Goal: Task Accomplishment & Management: Use online tool/utility

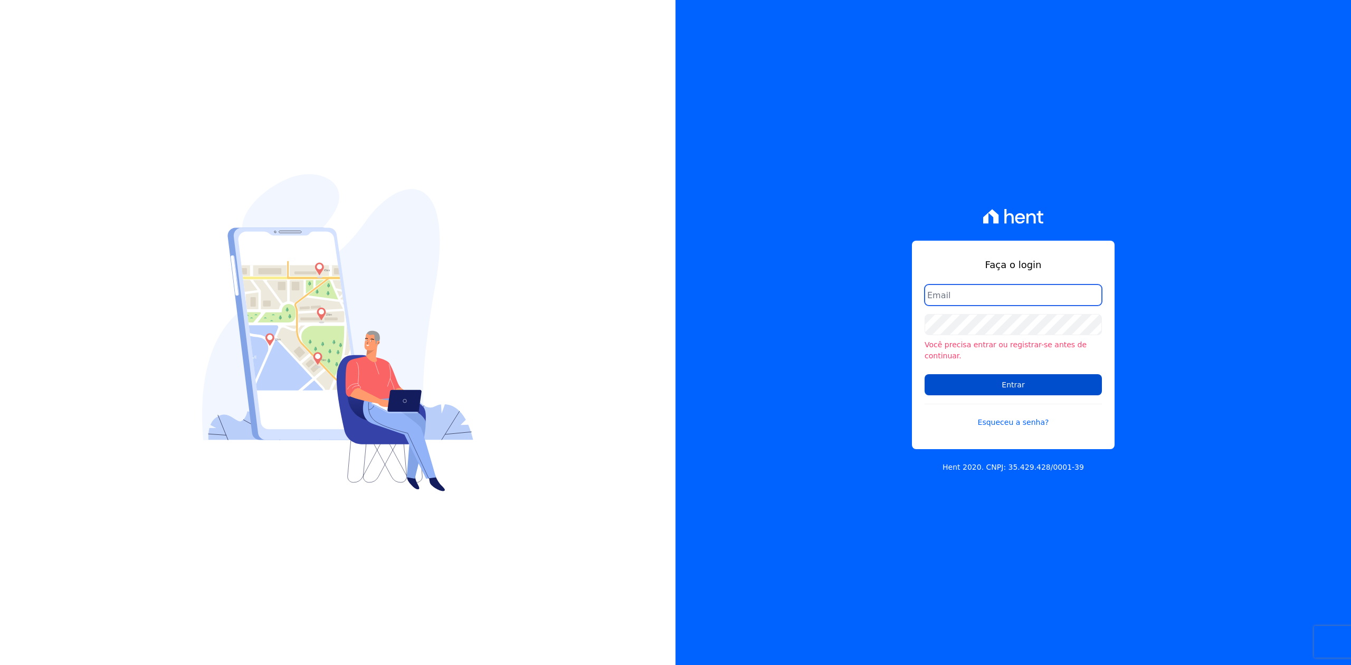
type input "[PERSON_NAME][EMAIL_ADDRESS][DOMAIN_NAME]"
click at [1063, 378] on input "Entrar" at bounding box center [1013, 384] width 177 height 21
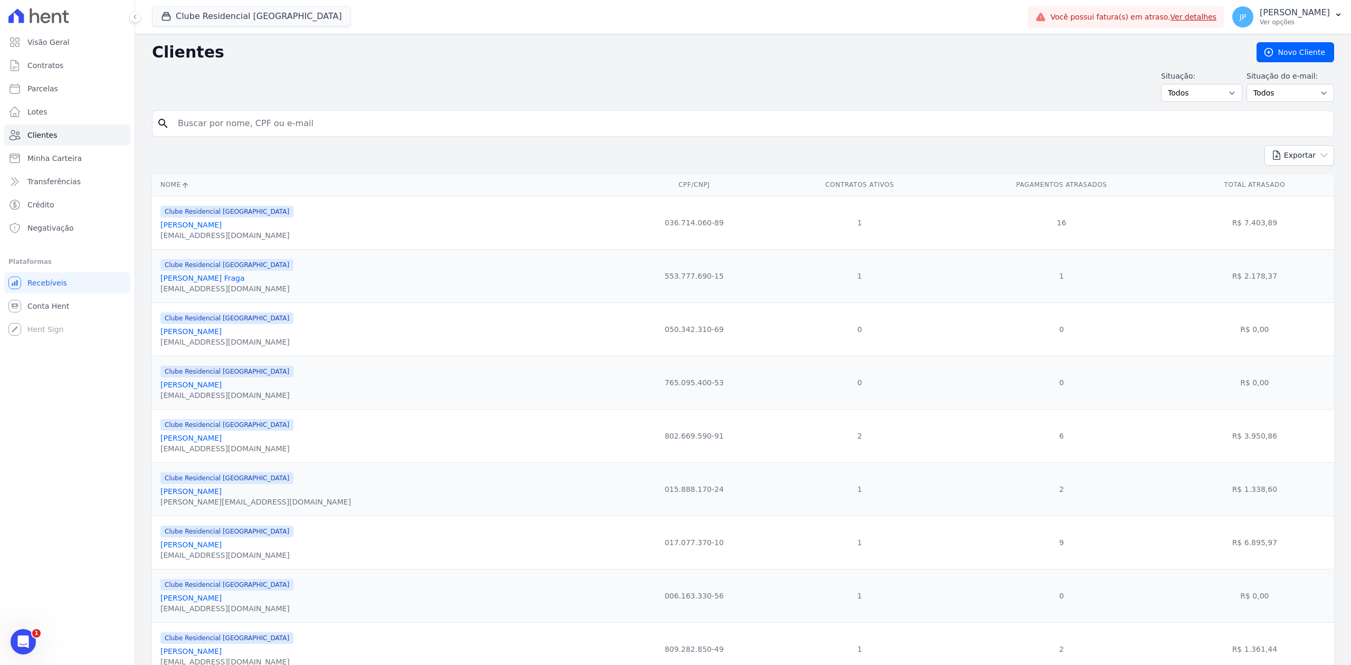
click at [279, 119] on input "search" at bounding box center [751, 123] width 1158 height 21
click at [172, 15] on div "button" at bounding box center [168, 16] width 15 height 11
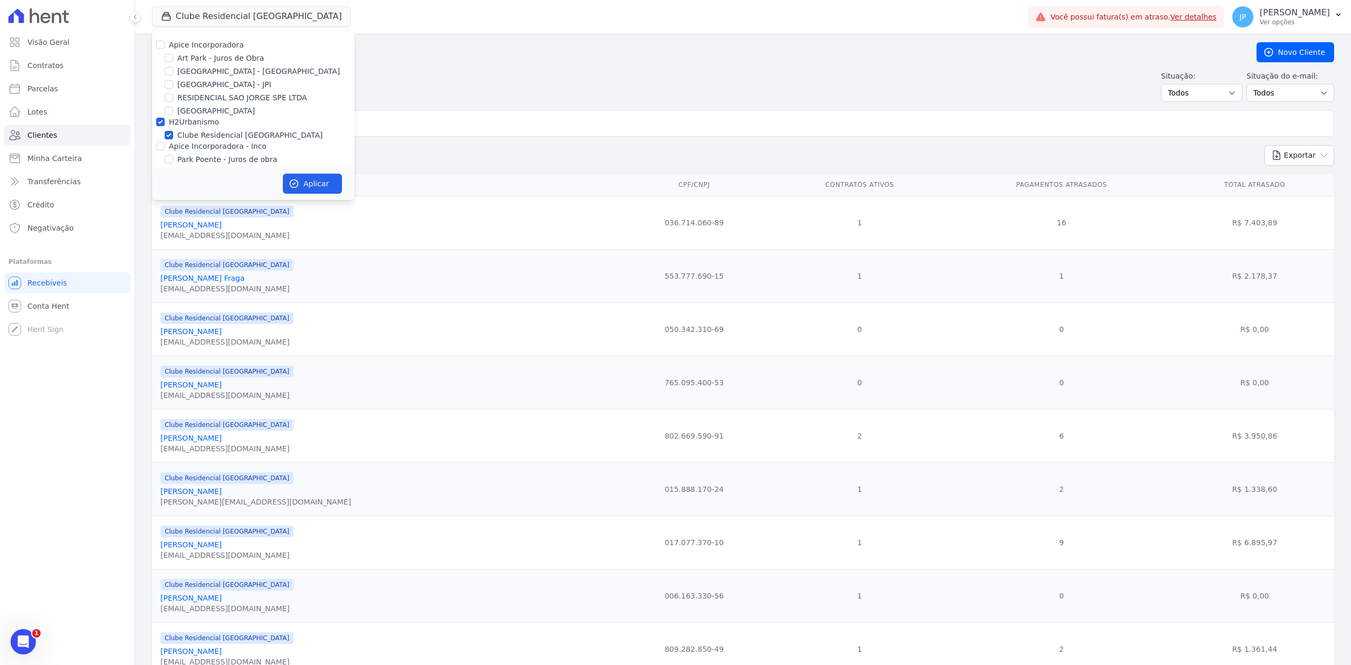
click at [165, 45] on div "Apice Incorporadora" at bounding box center [253, 45] width 203 height 11
click at [161, 43] on input "Apice Incorporadora" at bounding box center [160, 45] width 8 height 8
checkbox input "true"
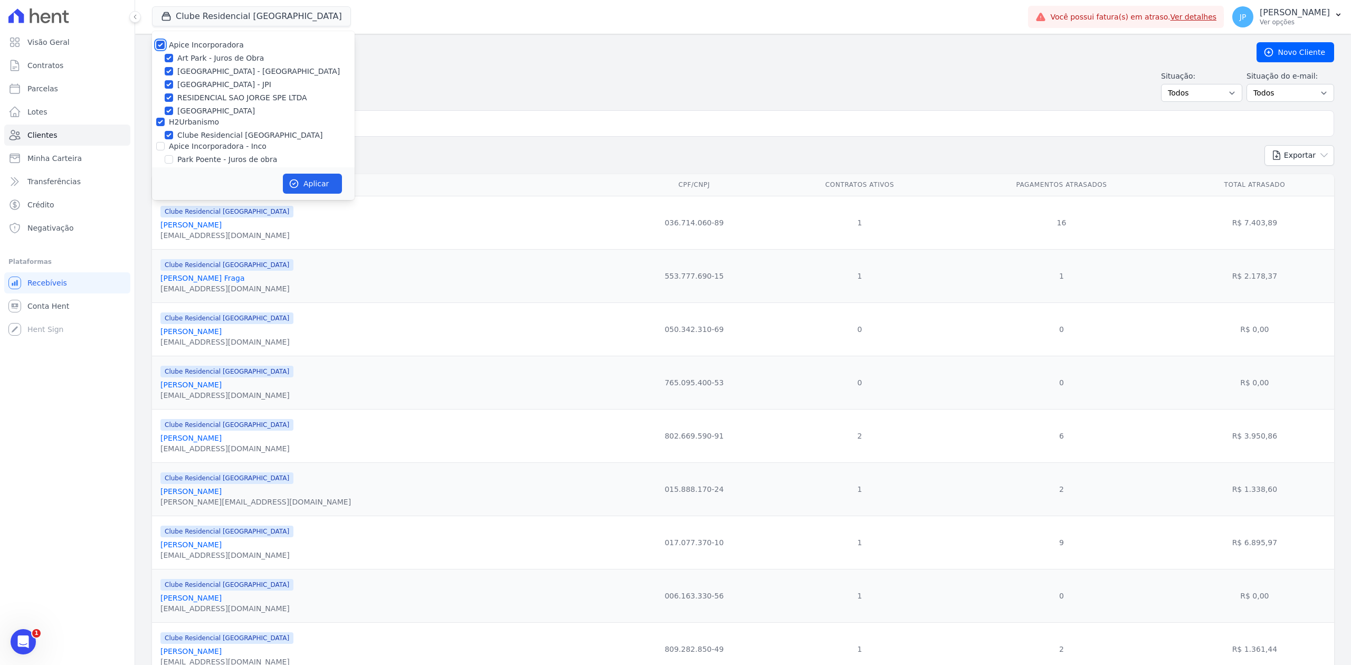
checkbox input "true"
click at [157, 145] on input "Apice Incorporadora - Inco" at bounding box center [160, 146] width 8 height 8
checkbox input "true"
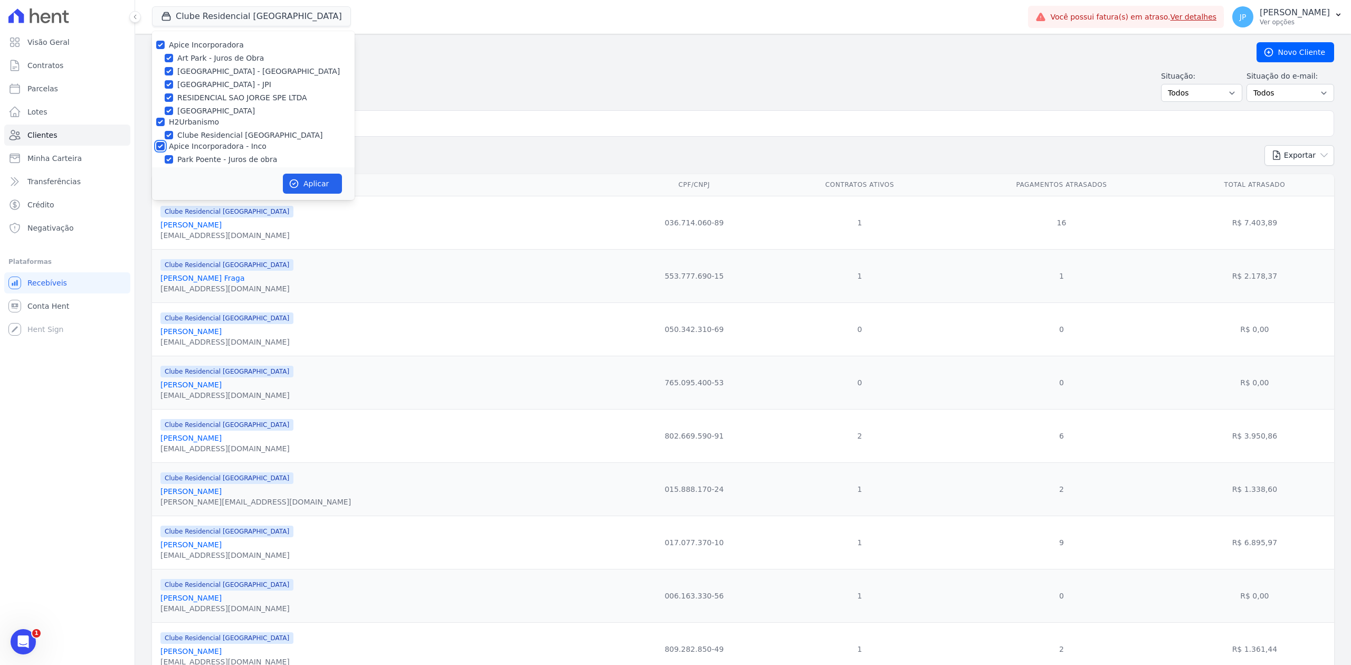
checkbox input "true"
click at [309, 182] on button "Aplicar" at bounding box center [312, 184] width 59 height 20
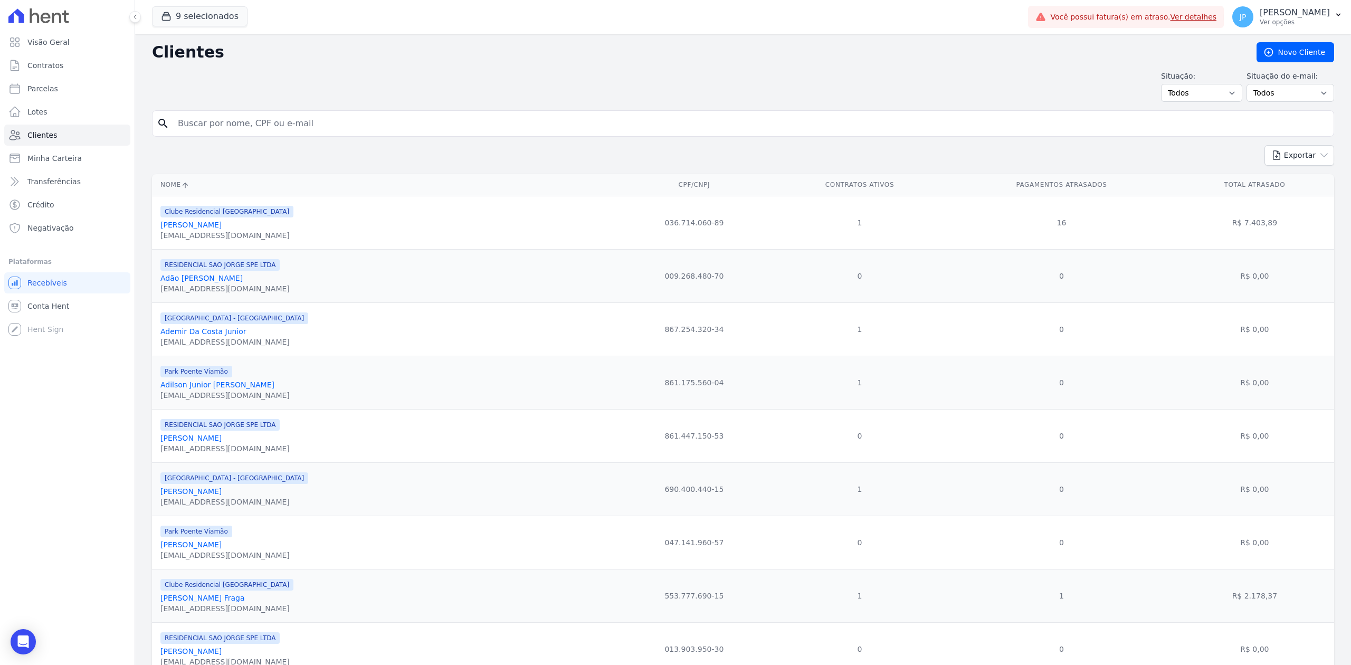
click at [319, 128] on input "search" at bounding box center [751, 123] width 1158 height 21
type input "[PERSON_NAME]"
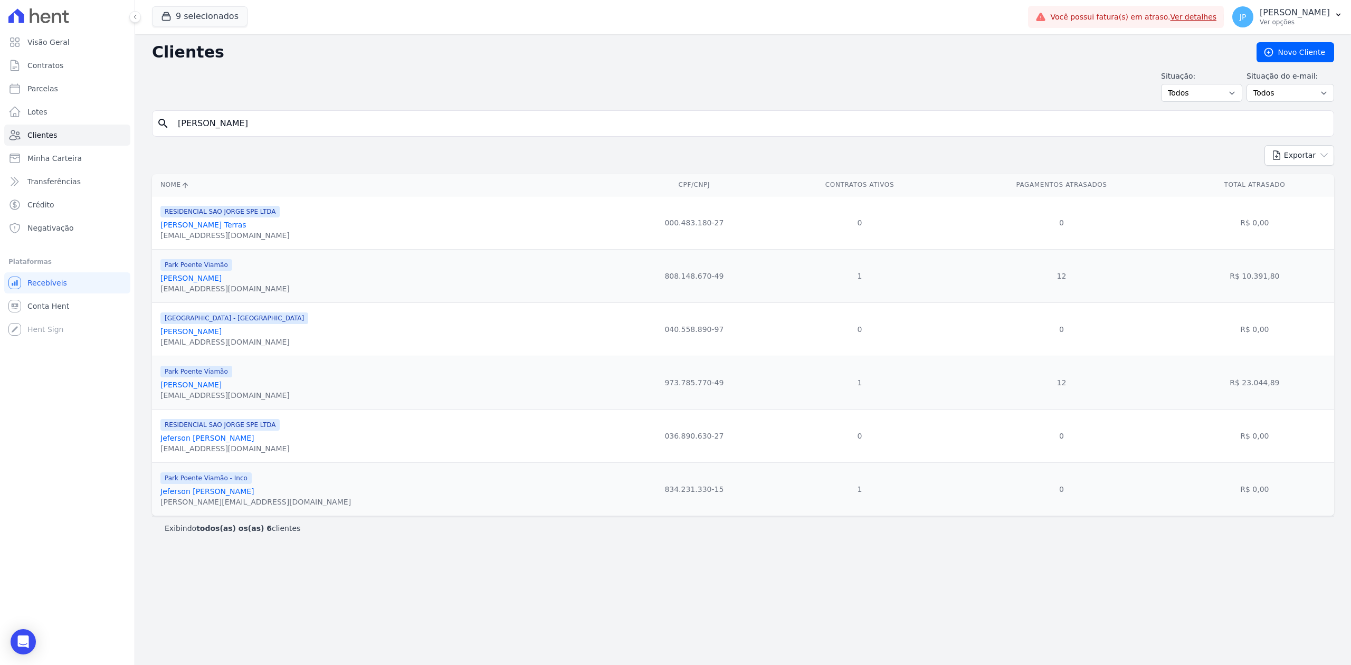
drag, startPoint x: 284, startPoint y: 503, endPoint x: 231, endPoint y: 498, distance: 53.5
click at [231, 498] on div "Park Poente Viamão - Inco [PERSON_NAME] [PERSON_NAME][EMAIL_ADDRESS][DOMAIN_NAM…" at bounding box center [386, 489] width 452 height 36
click at [204, 496] on link "Jeferson [PERSON_NAME]" at bounding box center [207, 491] width 94 height 8
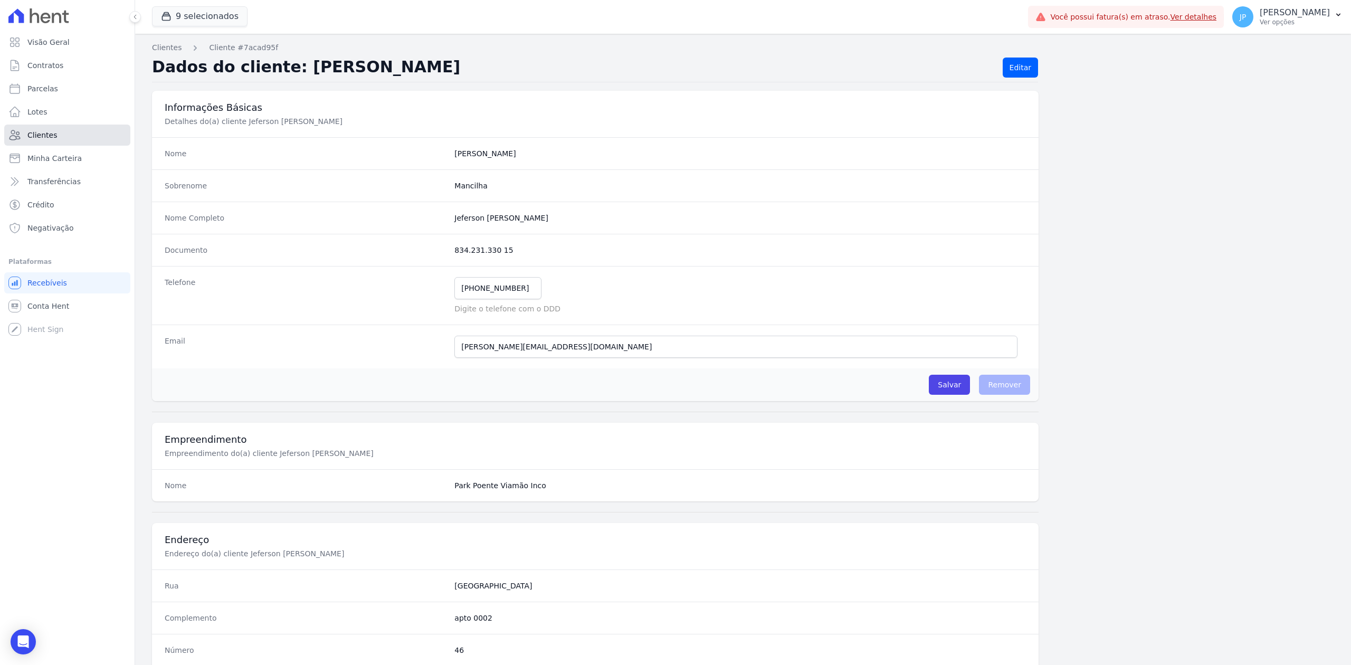
click at [82, 135] on link "Clientes" at bounding box center [67, 135] width 126 height 21
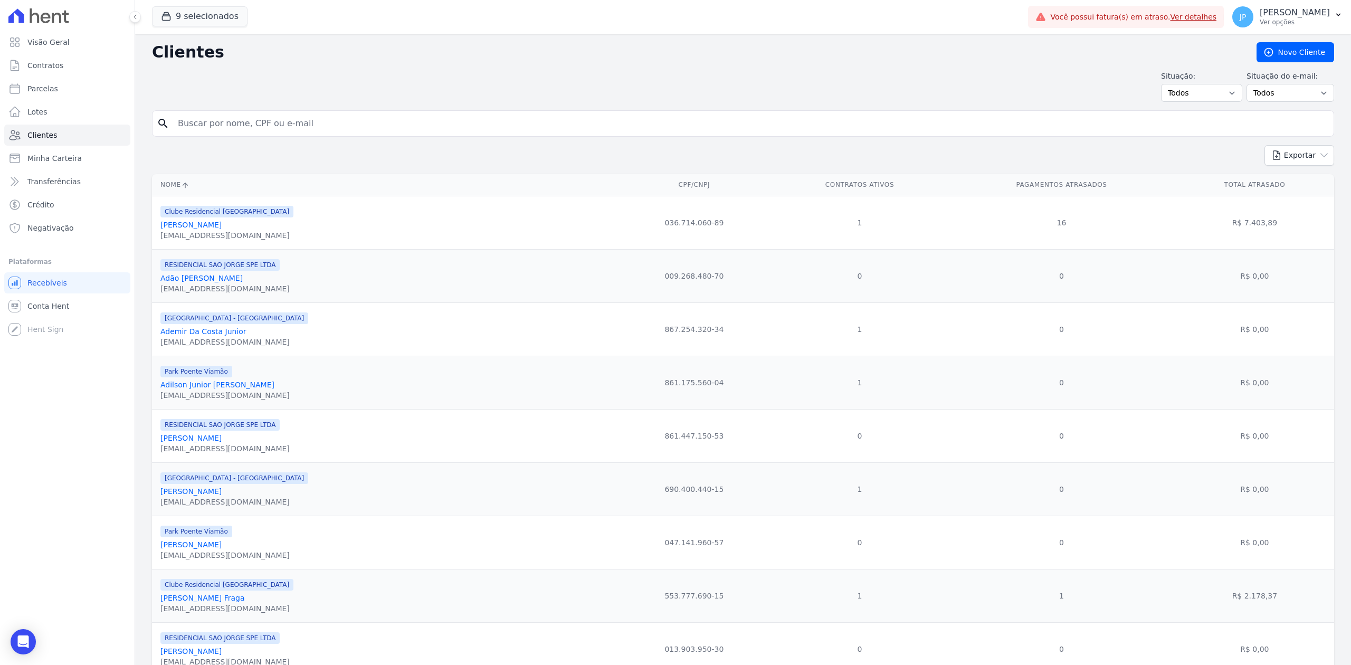
click at [230, 131] on input "search" at bounding box center [751, 123] width 1158 height 21
paste input "Jefersson [PERSON_NAME]"
type input "[PERSON_NAME] FagundesJefersson [PERSON_NAME]"
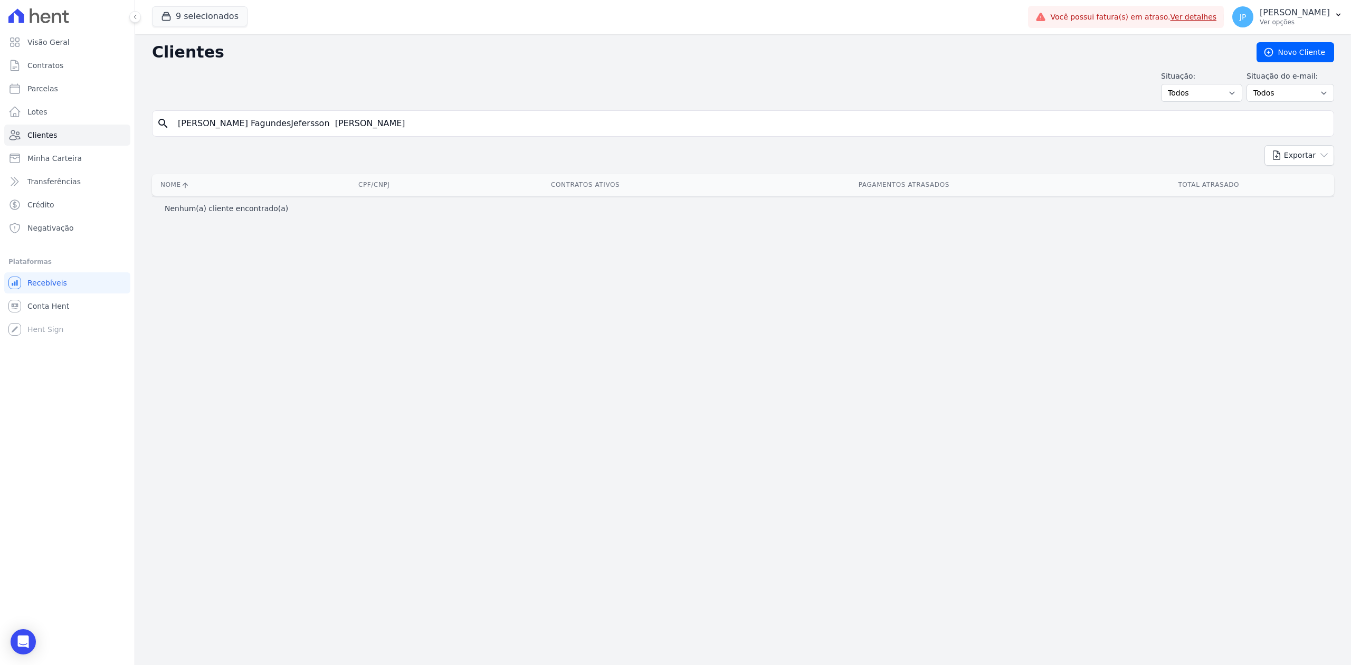
click at [390, 127] on input "[PERSON_NAME] FagundesJefersson [PERSON_NAME]" at bounding box center [751, 123] width 1158 height 21
paste input "search"
type input "Jefersson [PERSON_NAME]"
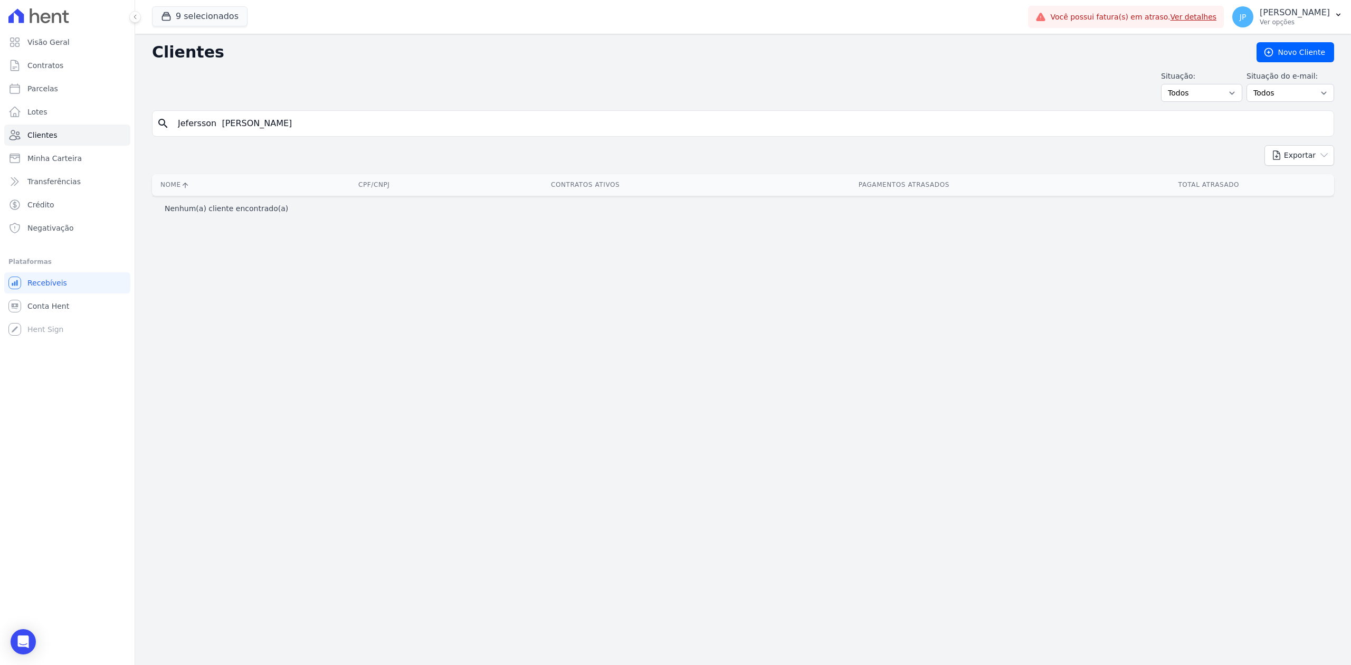
click at [216, 128] on input "Jefersson [PERSON_NAME]" at bounding box center [751, 123] width 1158 height 21
type input "Jefersson [PERSON_NAME]"
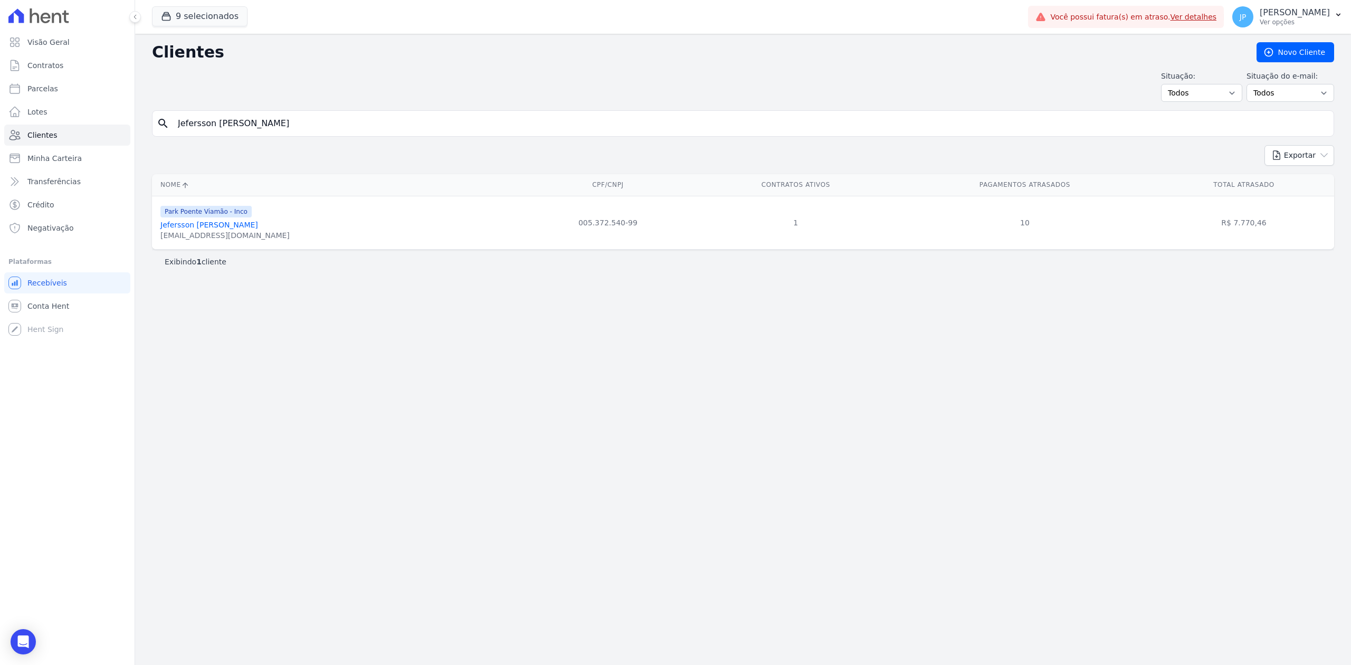
click at [185, 229] on link "Jefersson [PERSON_NAME]" at bounding box center [209, 225] width 98 height 8
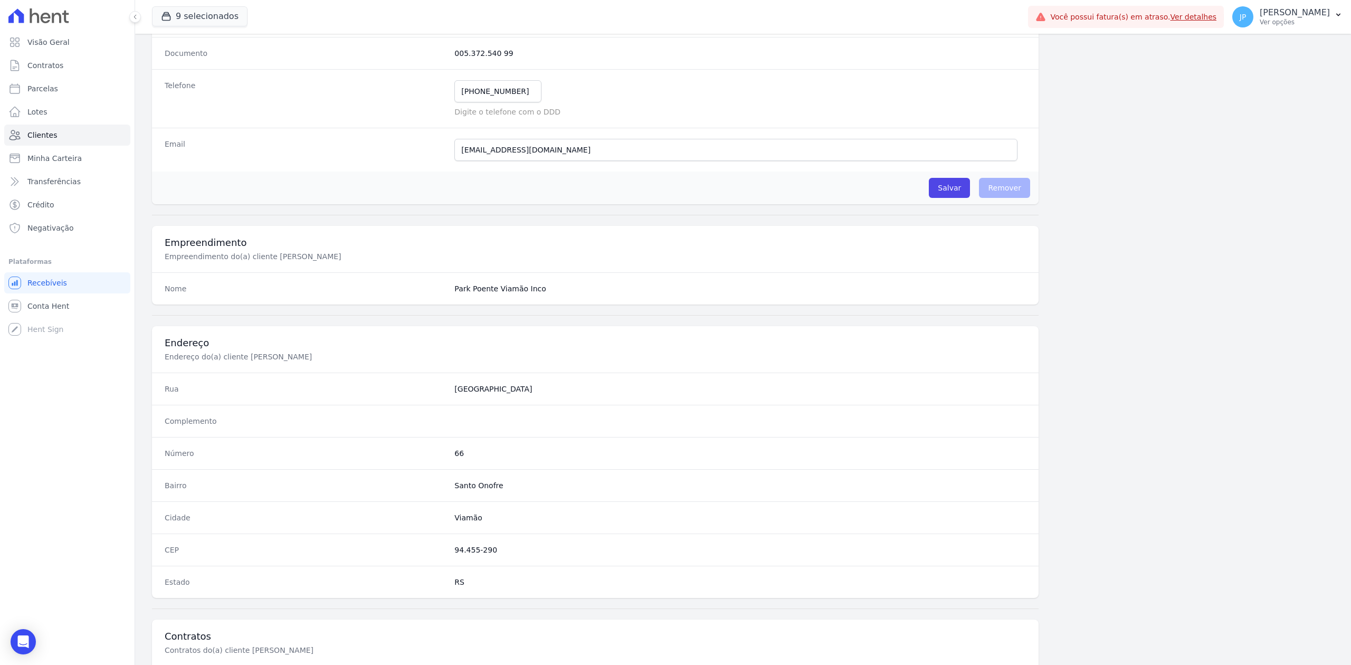
scroll to position [46, 0]
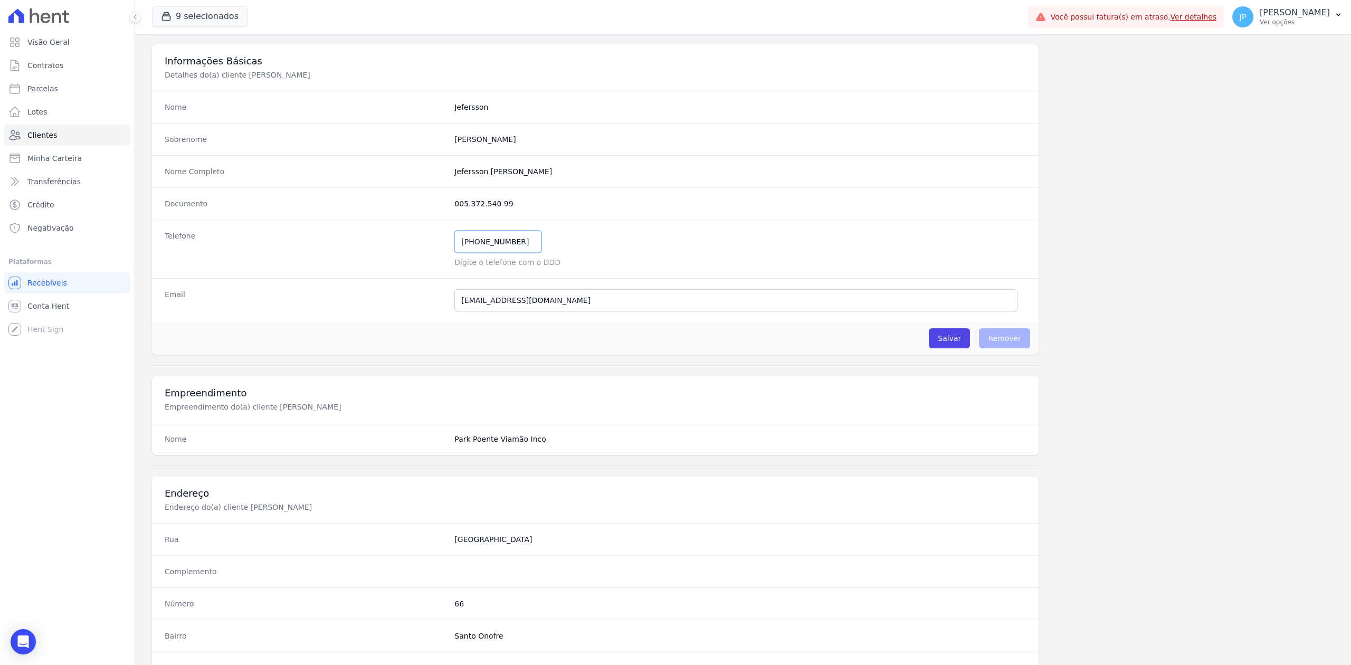
drag, startPoint x: 517, startPoint y: 247, endPoint x: 438, endPoint y: 245, distance: 79.2
click at [438, 245] on div "Telefone [PHONE_NUMBER] Mensagem de SMS ainda não enviada.. Mensagem de [PERSON…" at bounding box center [595, 249] width 887 height 59
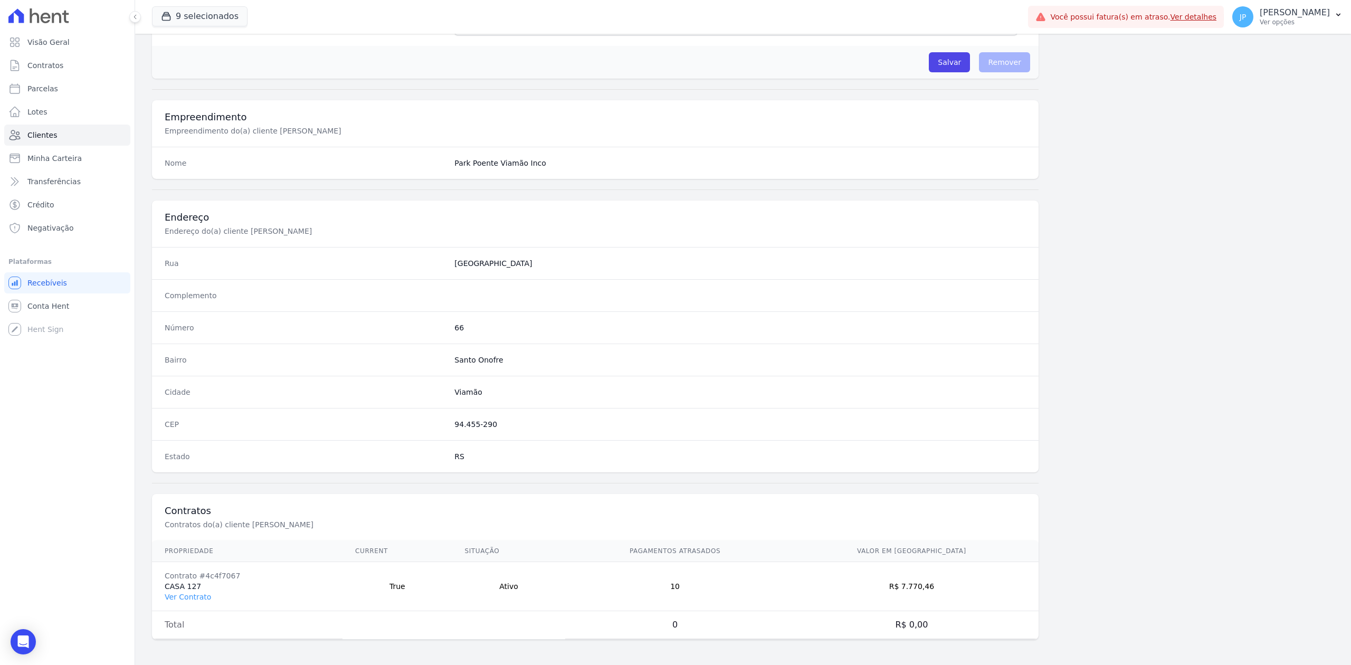
scroll to position [0, 0]
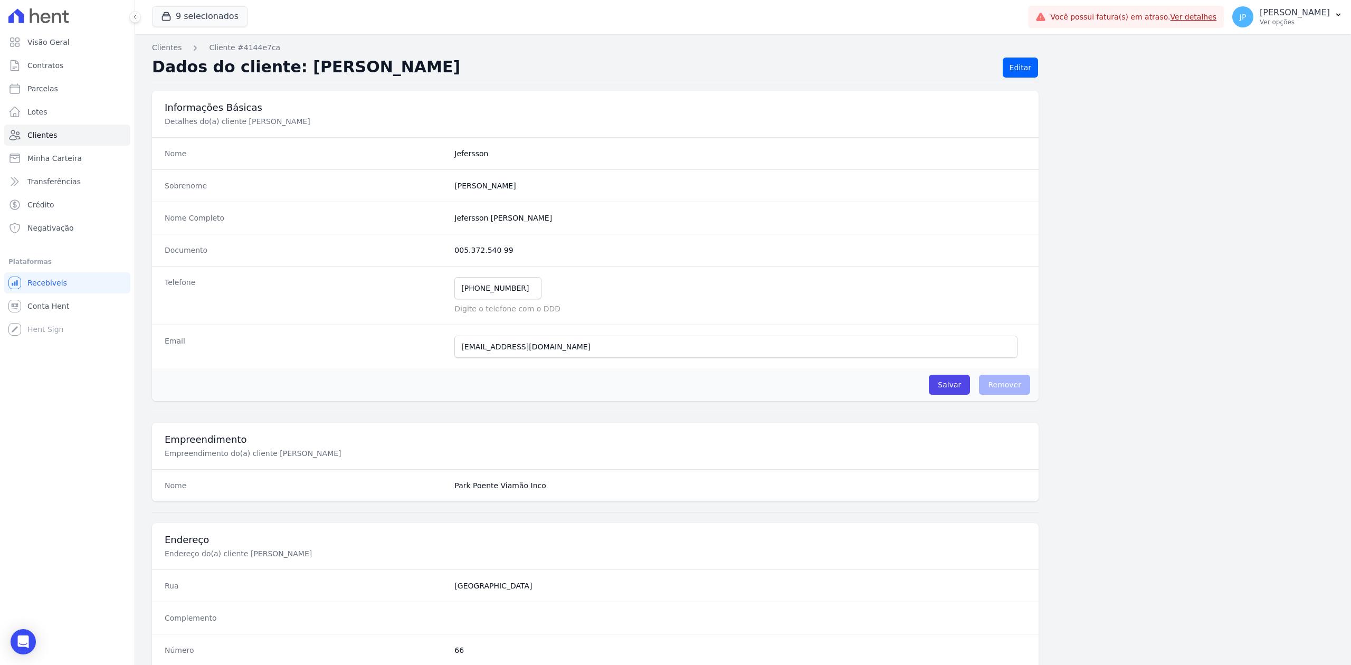
drag, startPoint x: 536, startPoint y: 220, endPoint x: 431, endPoint y: 224, distance: 105.1
click at [431, 224] on div "Nome Completo [PERSON_NAME]" at bounding box center [595, 218] width 887 height 32
copy div "Jefersson [PERSON_NAME]"
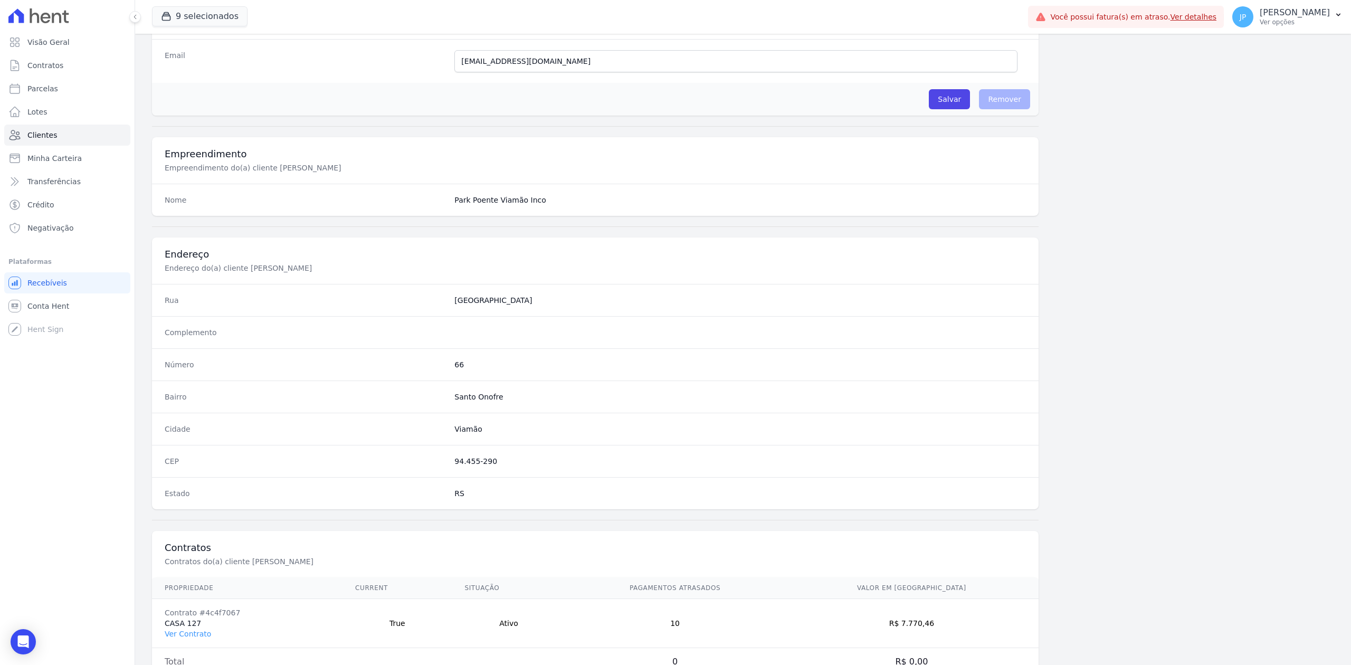
scroll to position [328, 0]
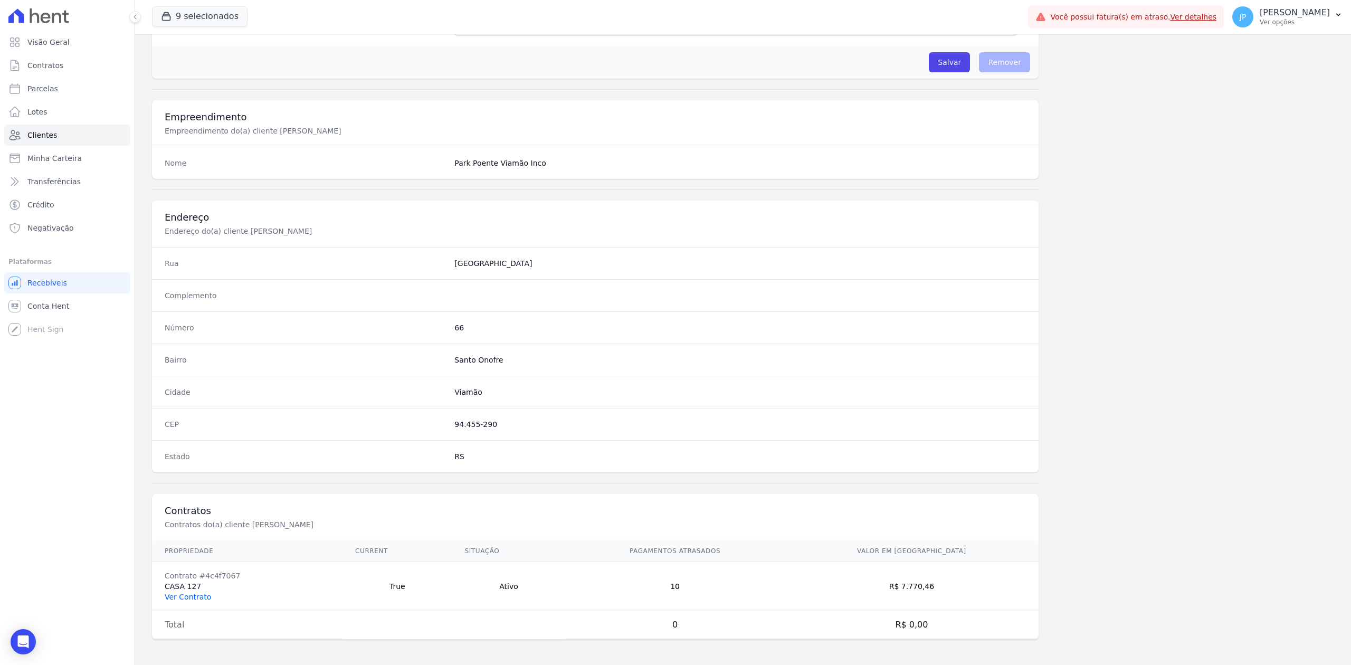
click at [197, 595] on link "Ver Contrato" at bounding box center [188, 597] width 46 height 8
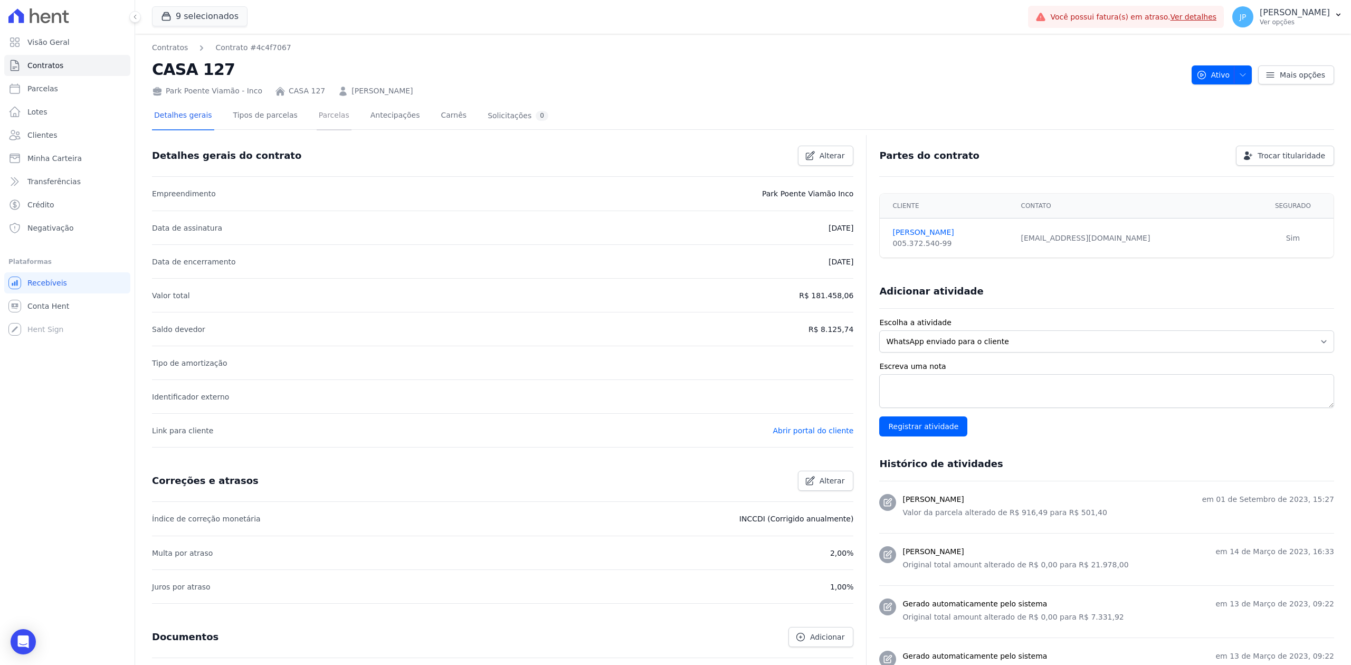
click at [323, 114] on link "Parcelas" at bounding box center [334, 116] width 35 height 28
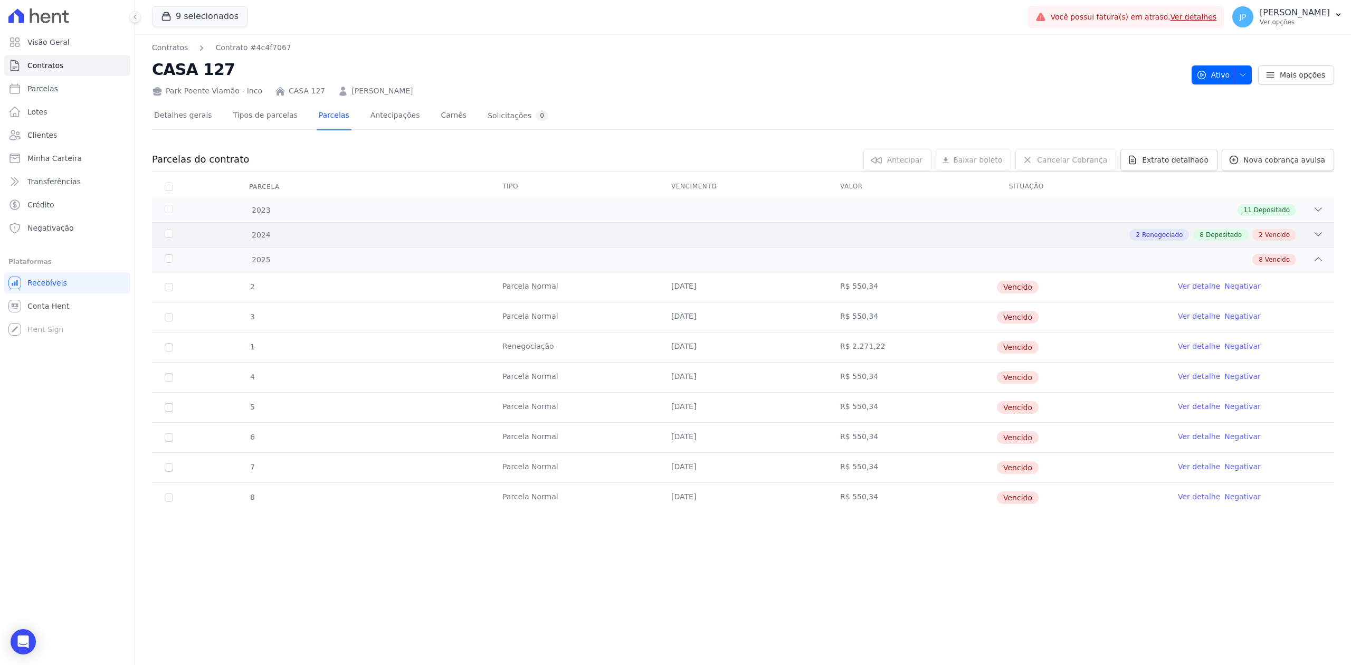
click at [1321, 237] on icon at bounding box center [1318, 234] width 11 height 11
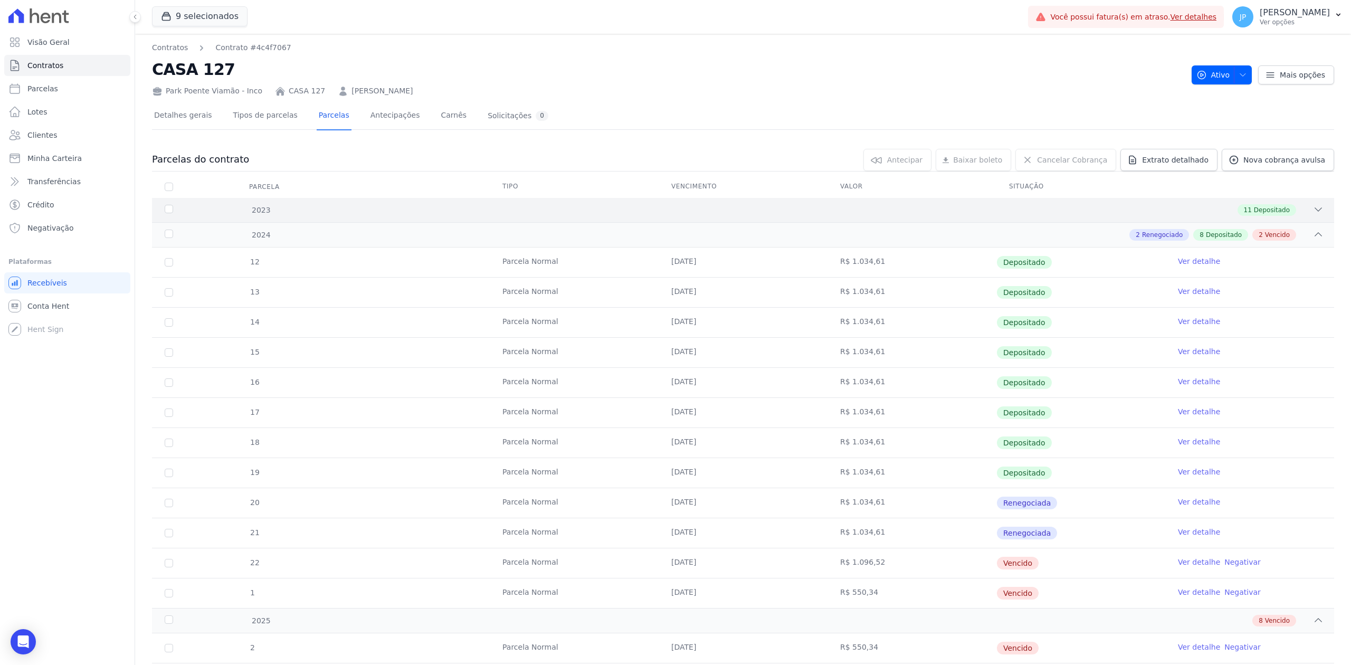
click at [1316, 212] on div "2023 11 Depositado" at bounding box center [743, 210] width 1182 height 24
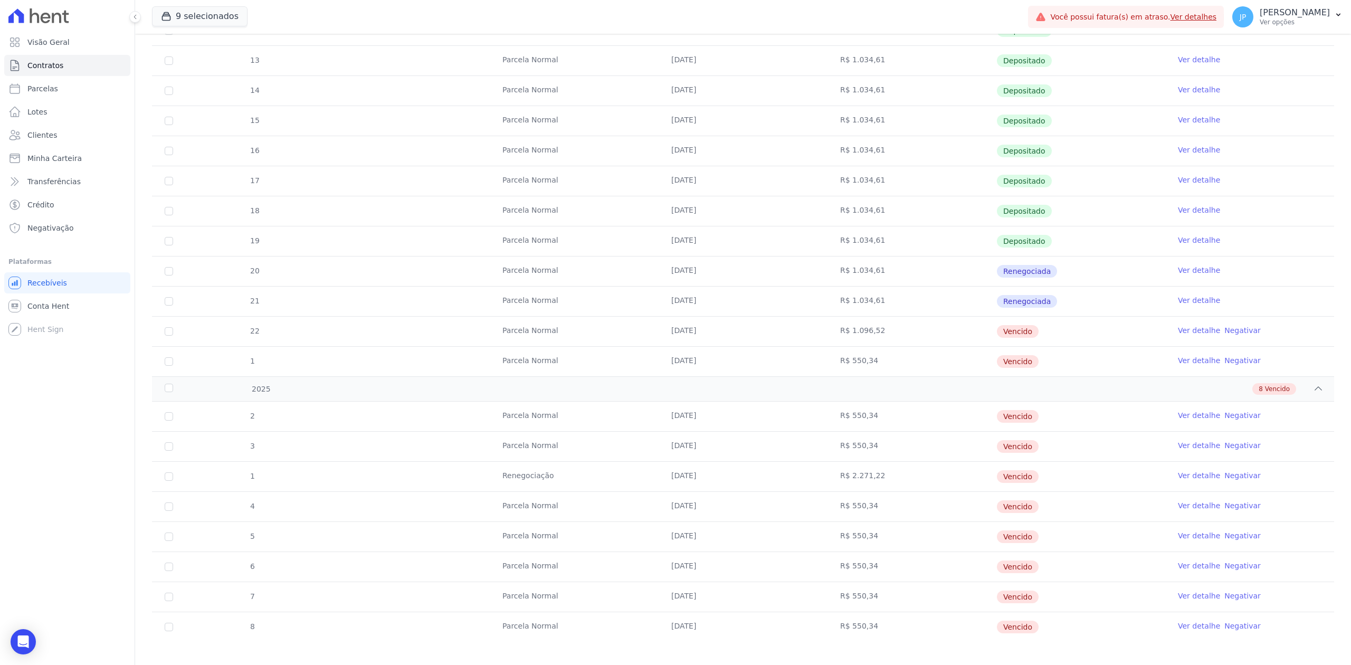
scroll to position [577, 0]
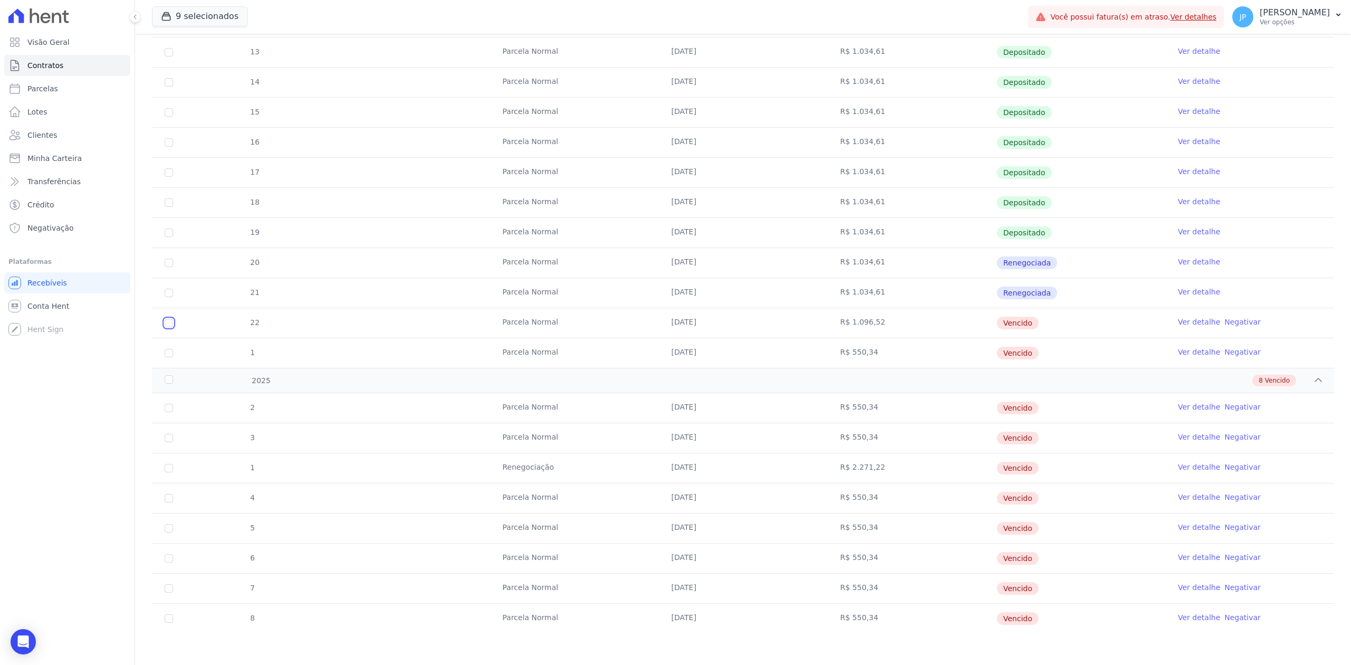
click at [169, 324] on input "checkbox" at bounding box center [169, 323] width 8 height 8
checkbox input "true"
click at [163, 353] on td "1" at bounding box center [169, 353] width 34 height 30
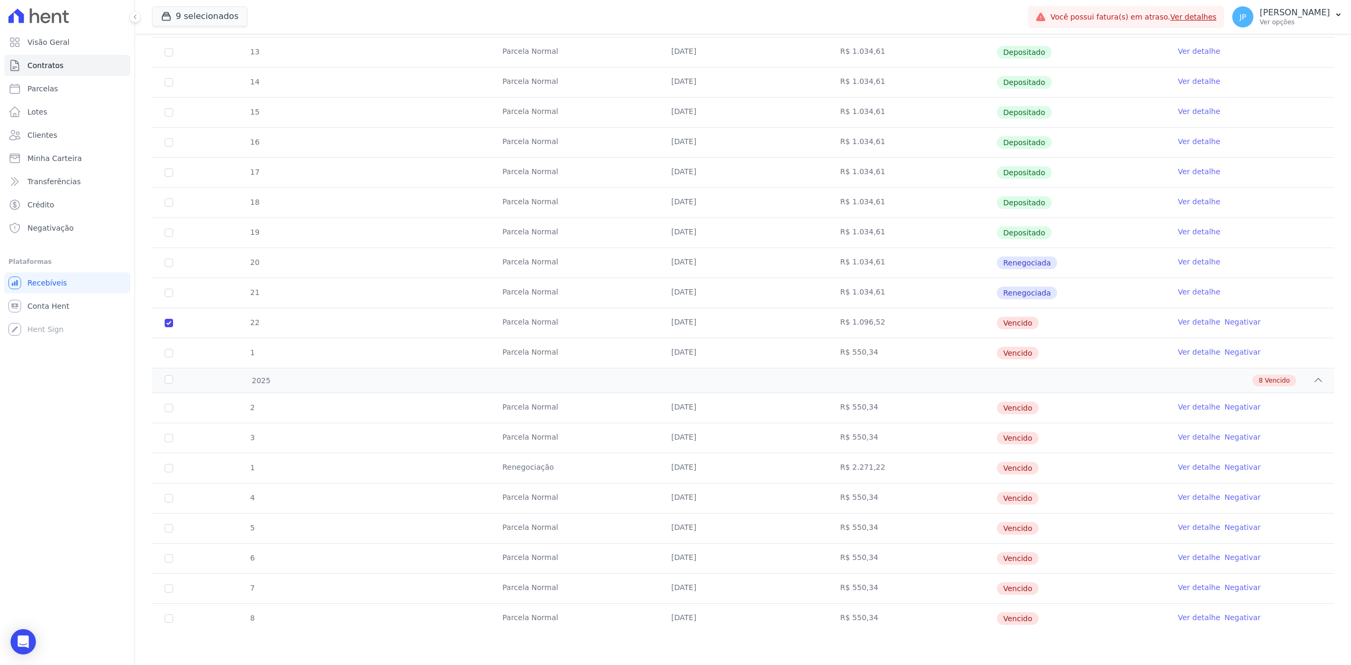
click at [165, 357] on td "1" at bounding box center [169, 353] width 34 height 30
click at [168, 352] on input "checkbox" at bounding box center [169, 353] width 8 height 8
checkbox input "true"
click at [165, 406] on input "checkbox" at bounding box center [169, 408] width 8 height 8
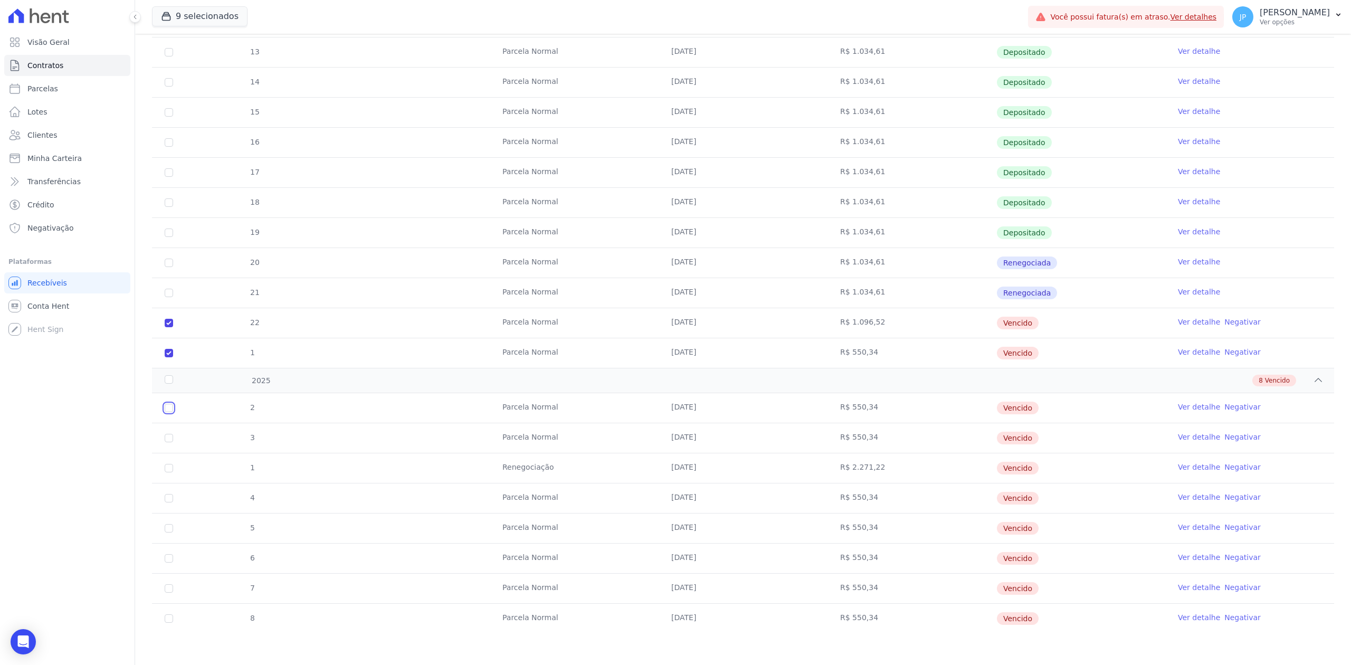
checkbox input "true"
click at [168, 442] on td "3" at bounding box center [169, 438] width 34 height 30
drag, startPoint x: 171, startPoint y: 435, endPoint x: 171, endPoint y: 469, distance: 33.8
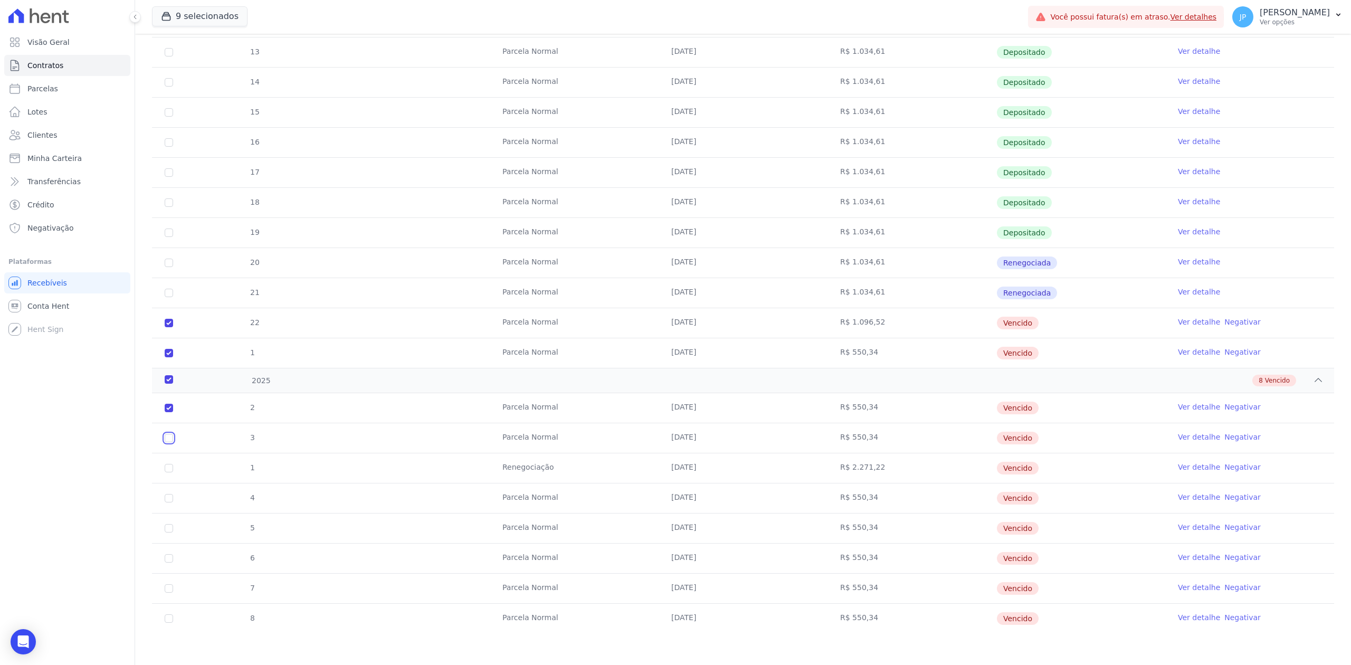
click at [171, 436] on input "checkbox" at bounding box center [169, 438] width 8 height 8
checkbox input "true"
click at [171, 469] on input "checkbox" at bounding box center [169, 468] width 8 height 8
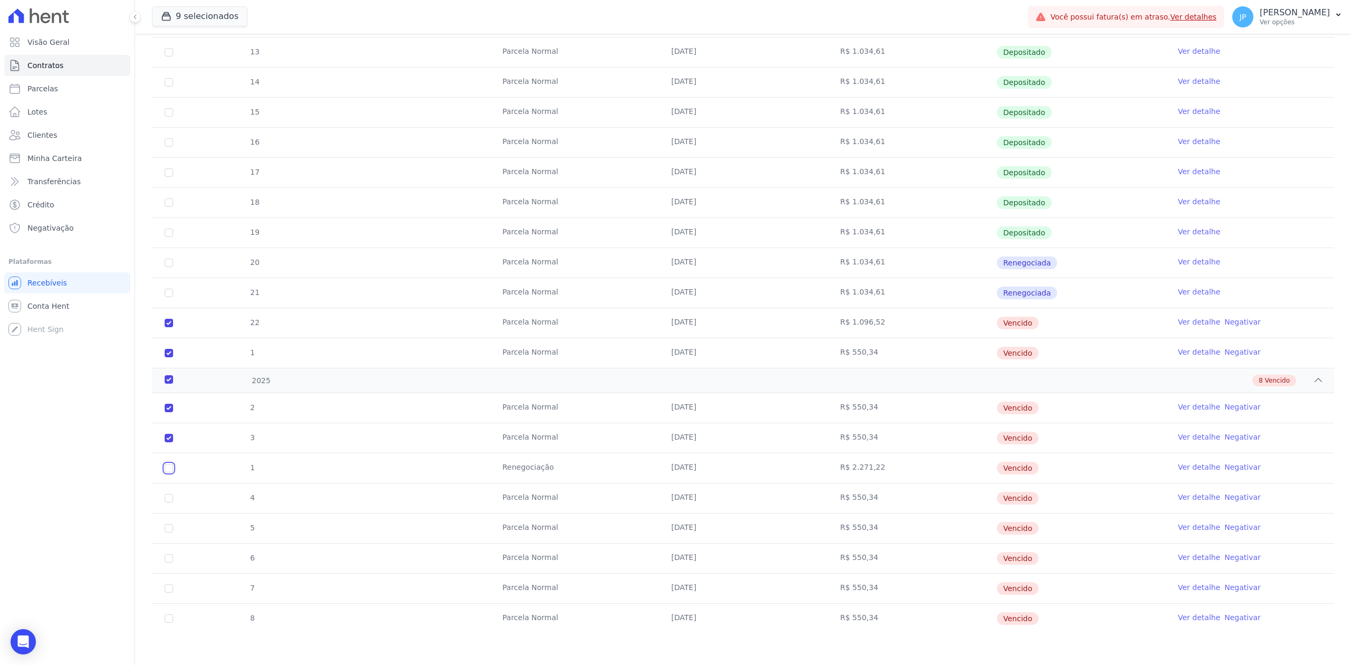
checkbox input "true"
click at [168, 501] on input "checkbox" at bounding box center [169, 498] width 8 height 8
checkbox input "true"
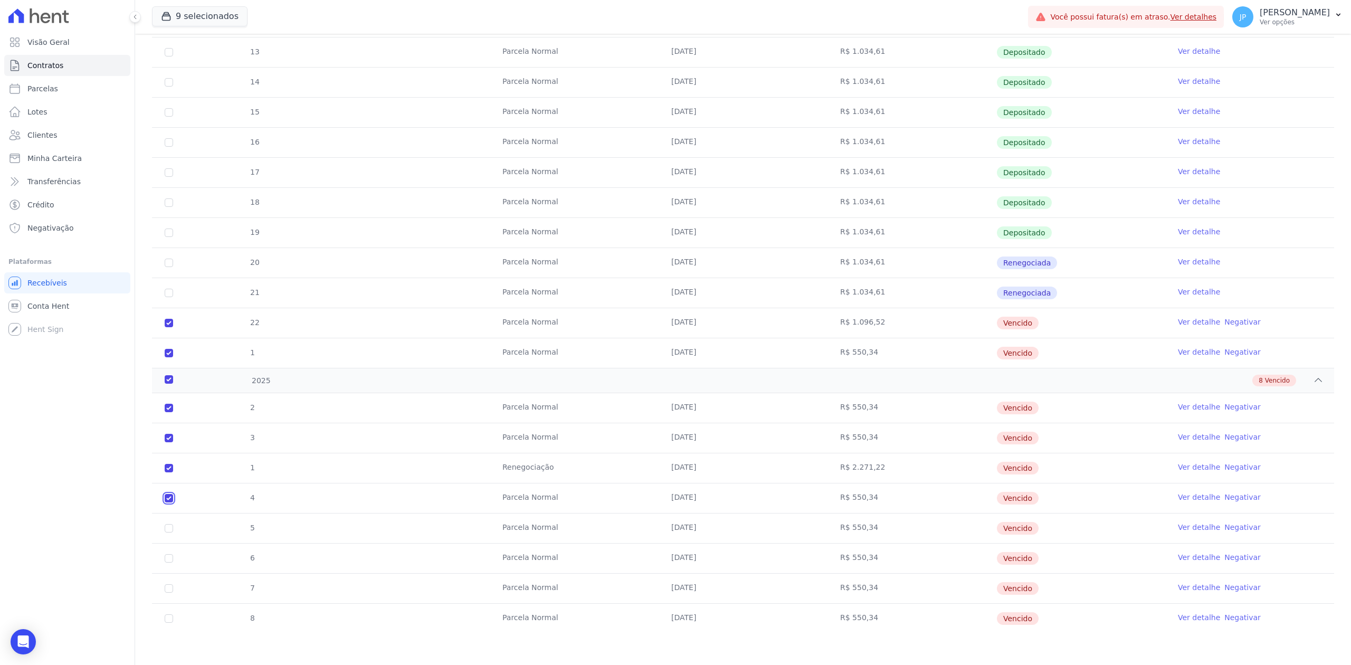
checkbox input "true"
drag, startPoint x: 172, startPoint y: 526, endPoint x: 136, endPoint y: 547, distance: 41.9
click at [172, 526] on input "checkbox" at bounding box center [169, 528] width 8 height 8
checkbox input "true"
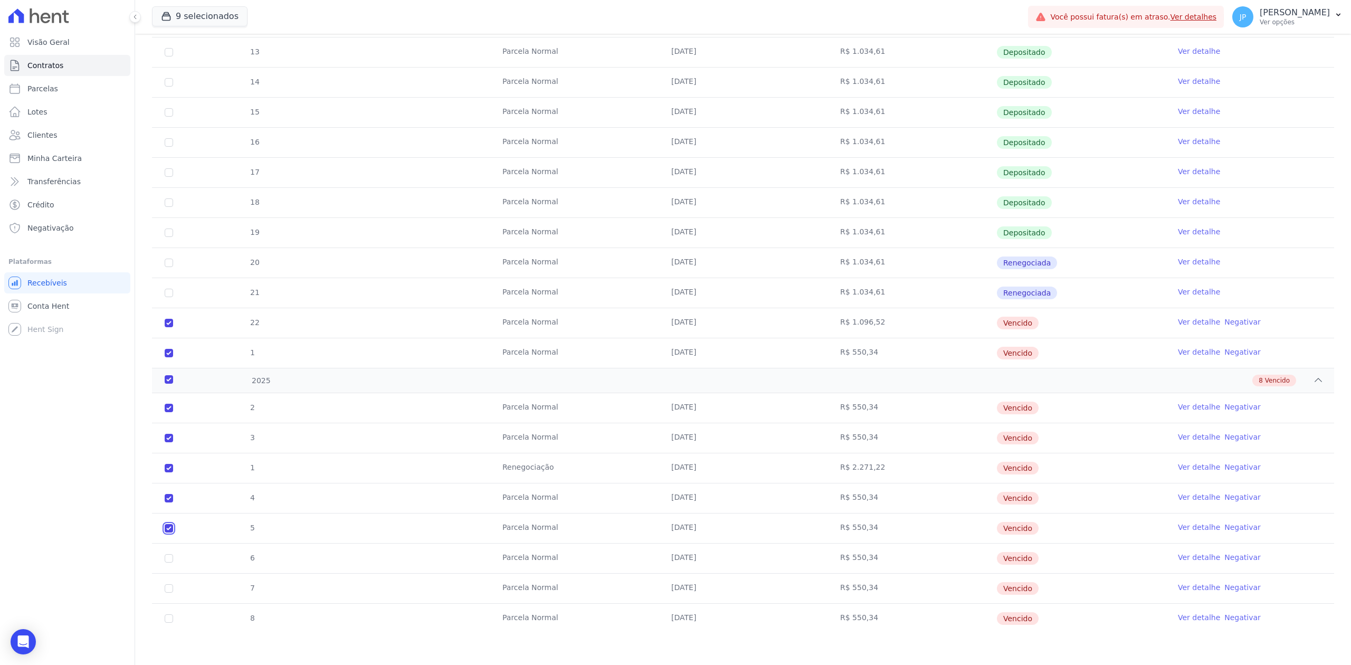
checkbox input "true"
click at [170, 557] on input "checkbox" at bounding box center [169, 558] width 8 height 8
checkbox input "true"
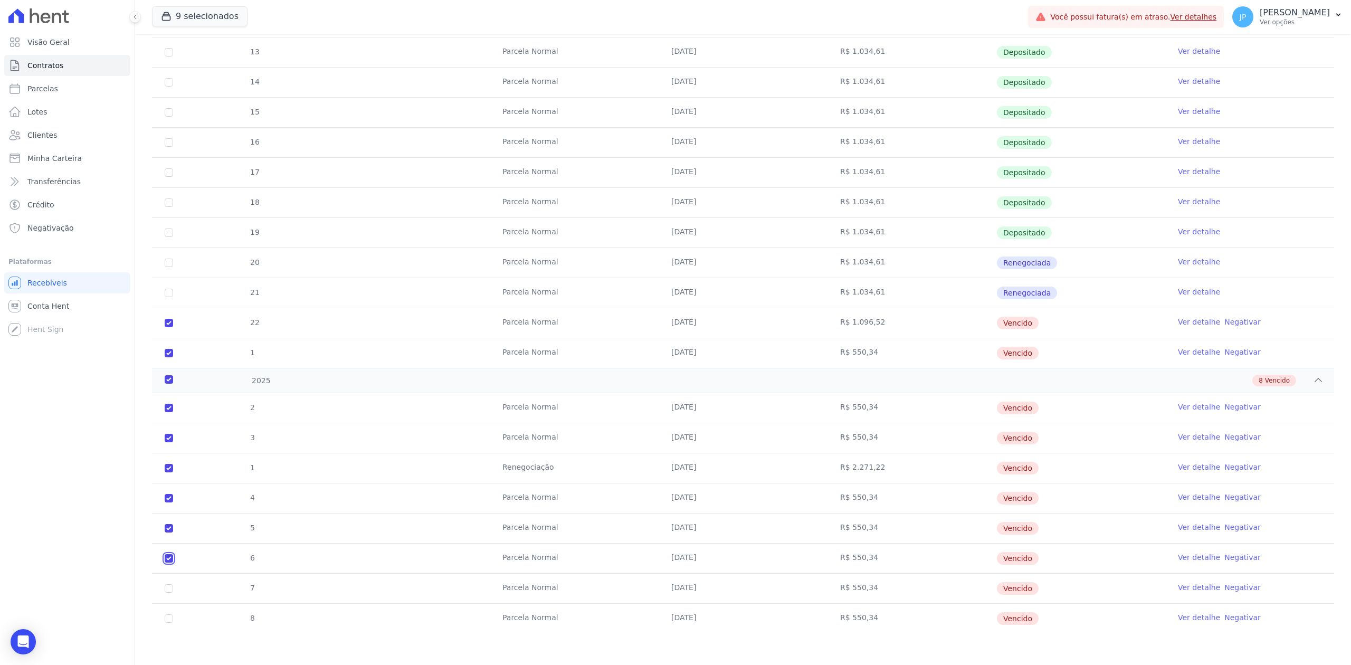
checkbox input "true"
click at [169, 587] on input "checkbox" at bounding box center [169, 588] width 8 height 8
checkbox input "true"
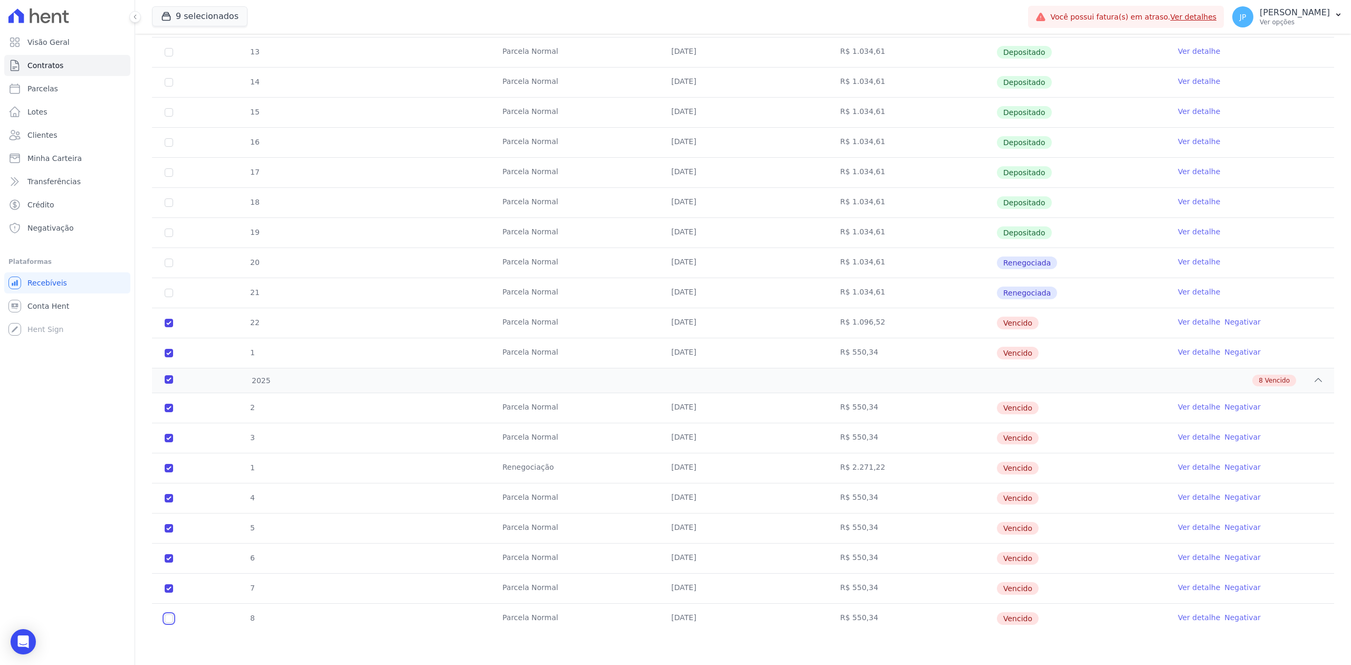
click at [172, 618] on input "checkbox" at bounding box center [169, 618] width 8 height 8
checkbox input "true"
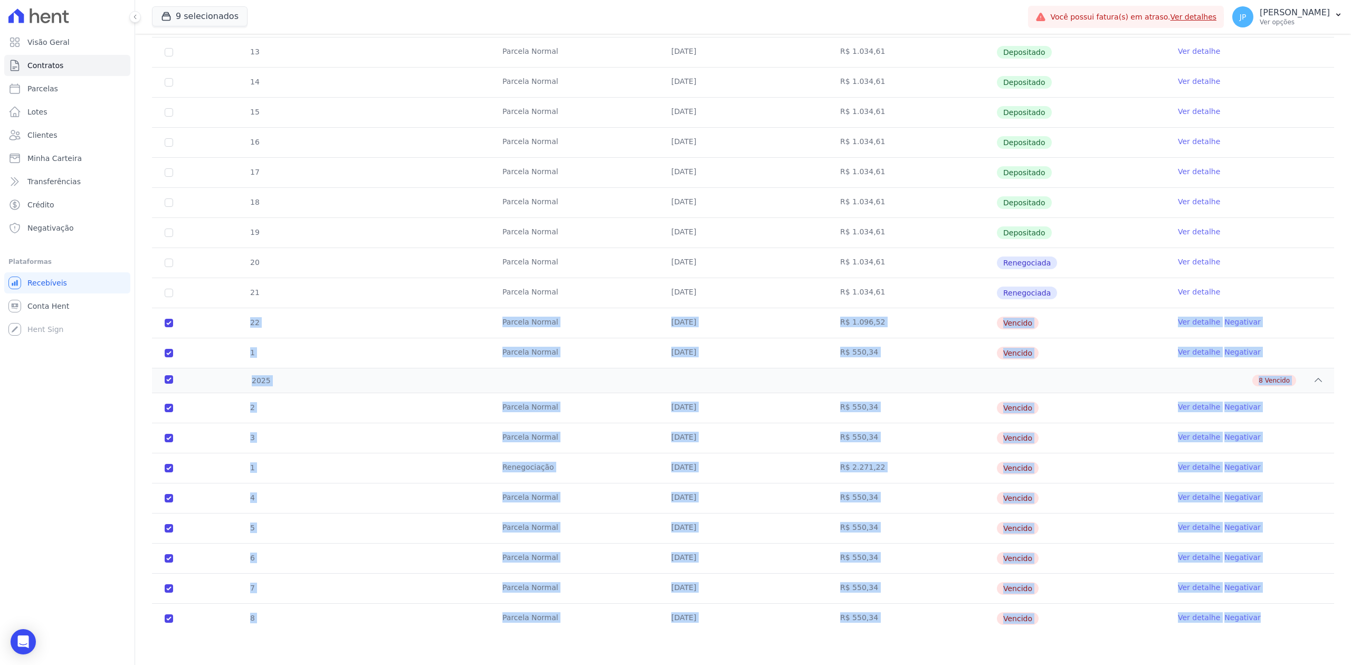
drag, startPoint x: 1290, startPoint y: 615, endPoint x: 158, endPoint y: 319, distance: 1169.8
click at [158, 319] on div "2023 11 Depositado 1 [GEOGRAPHIC_DATA] [DATE] R$ 999,00 Depositado Ver detalhe …" at bounding box center [743, 130] width 1182 height 1007
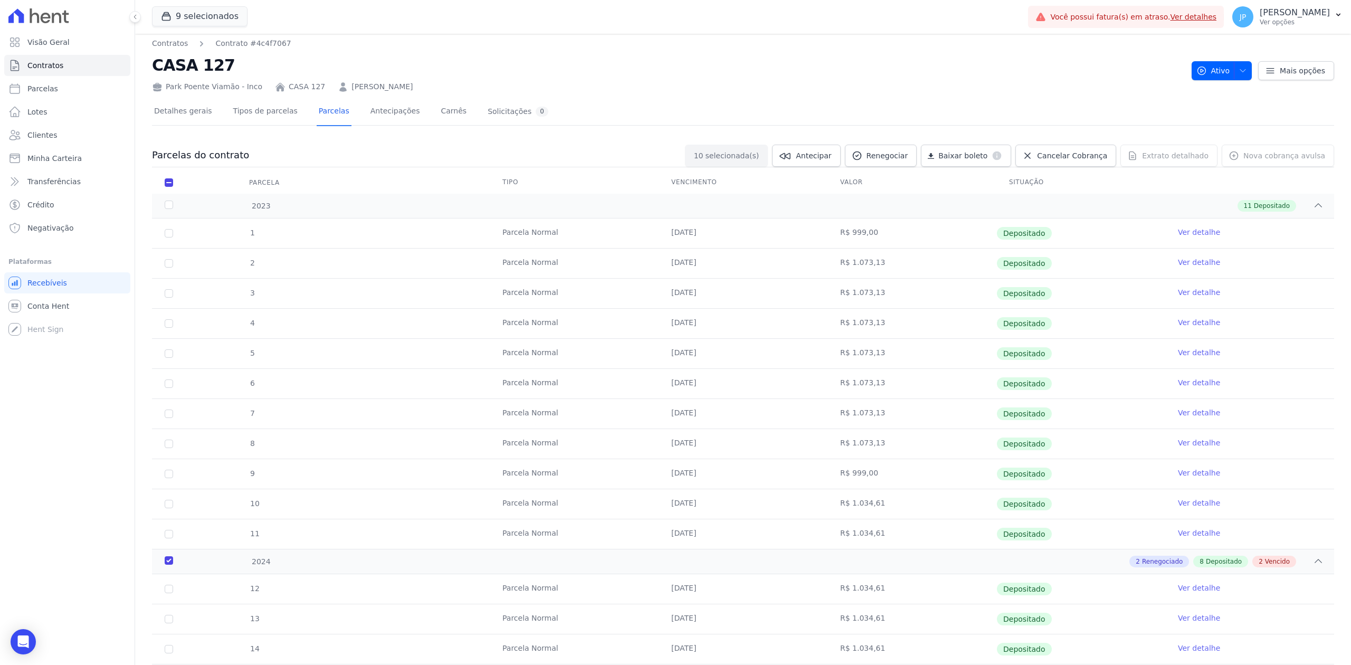
scroll to position [0, 0]
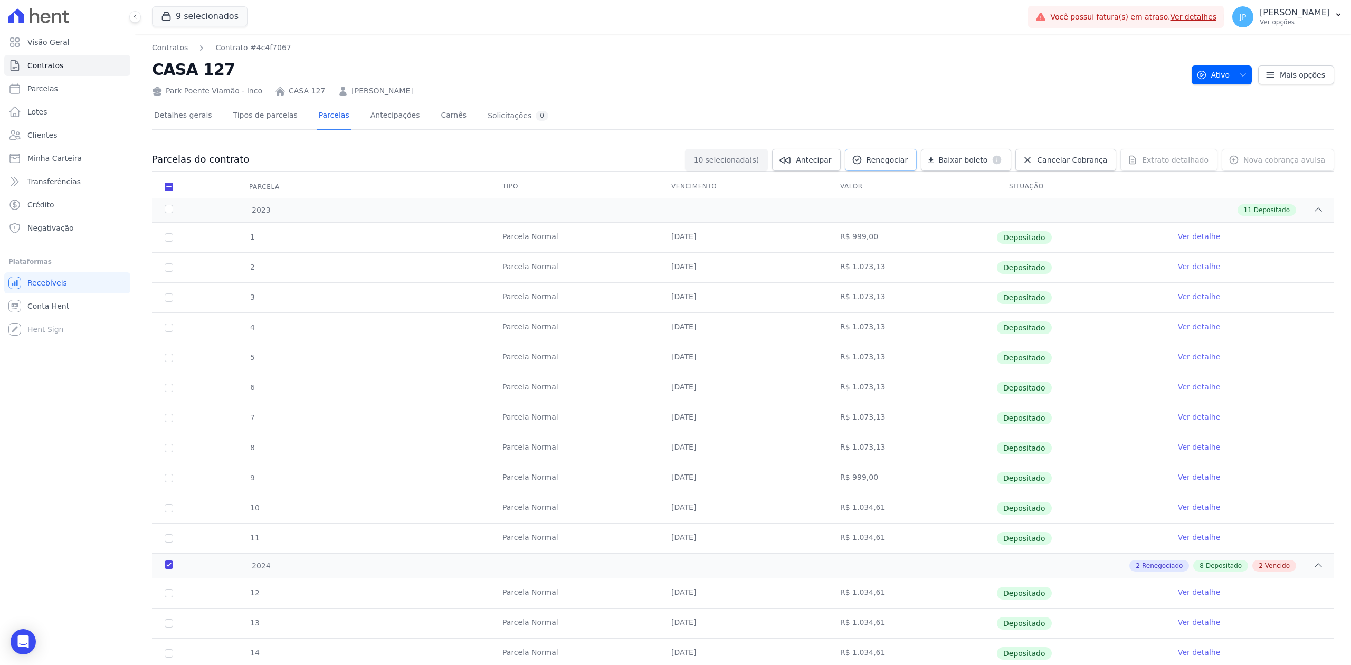
click at [908, 163] on span "Renegociar" at bounding box center [888, 160] width 42 height 11
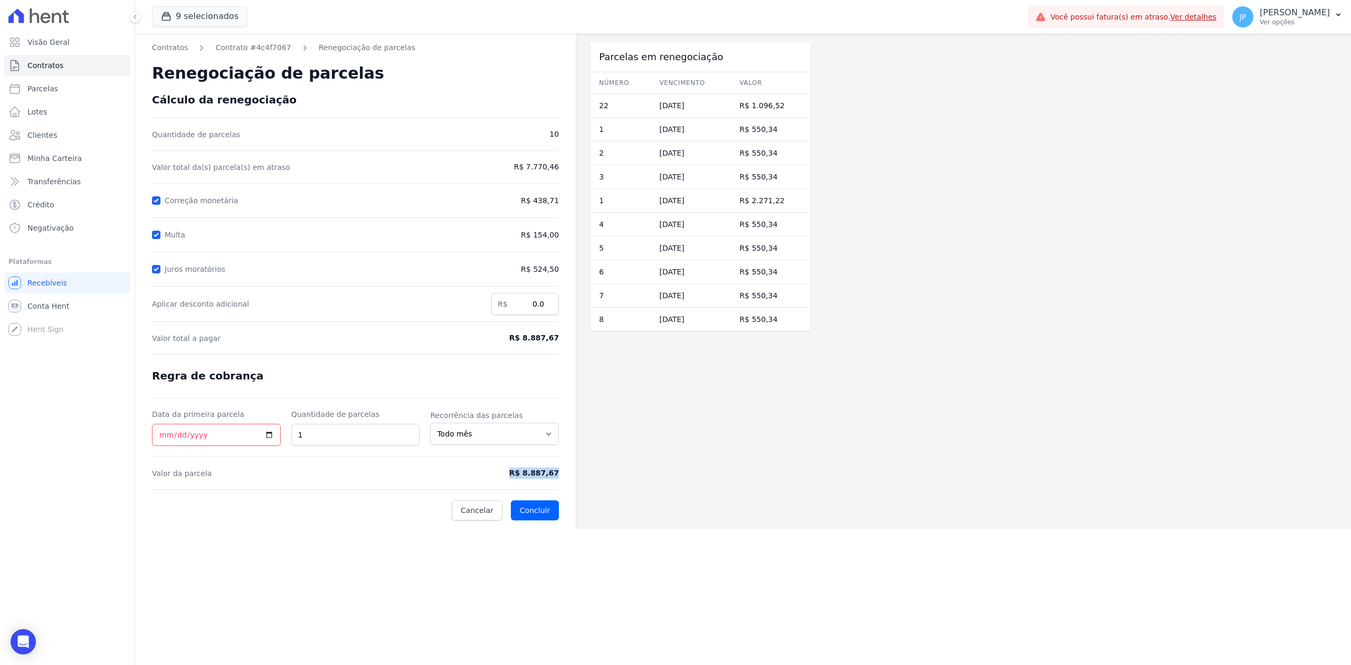
drag, startPoint x: 520, startPoint y: 471, endPoint x: 582, endPoint y: 488, distance: 64.0
click at [582, 488] on div "Contratos Contrato #4c4f7067 Renegociação de parcelas Renegociação de parcelas …" at bounding box center [473, 281] width 676 height 495
copy form "R$ 8.887,67"
click at [58, 136] on link "Clientes" at bounding box center [67, 135] width 126 height 21
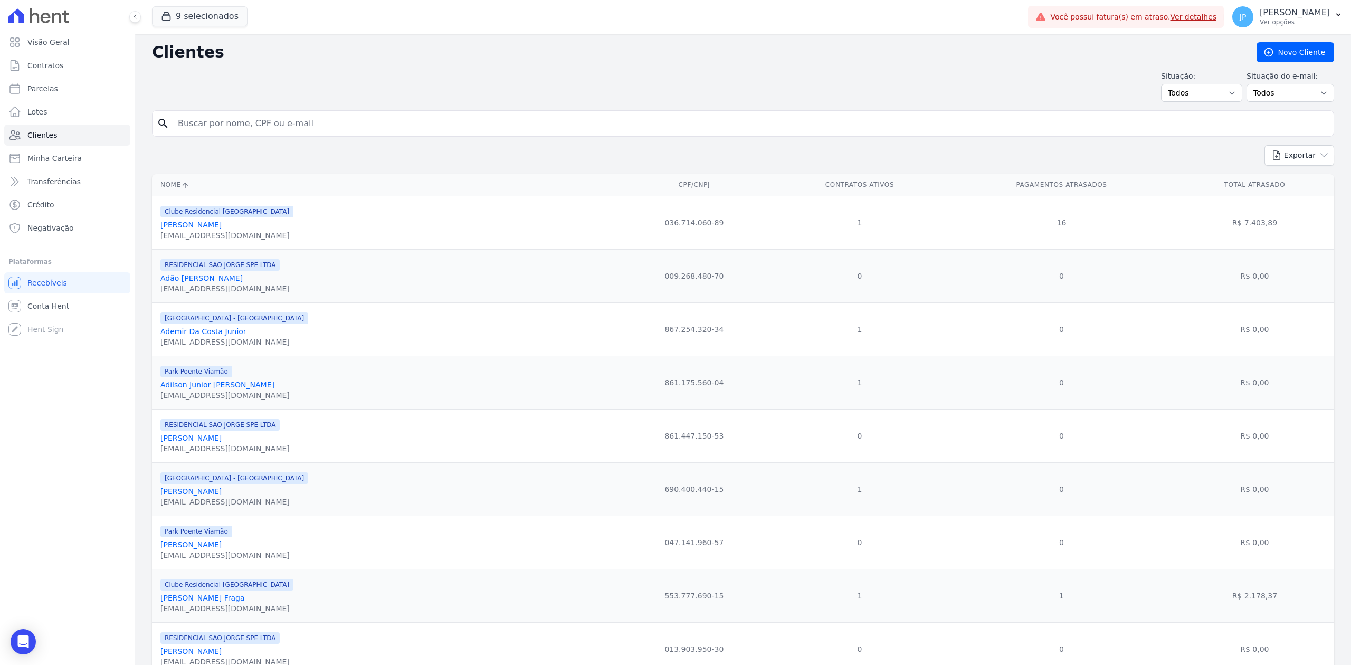
click at [265, 127] on input "search" at bounding box center [751, 123] width 1158 height 21
type input "[PERSON_NAME]"
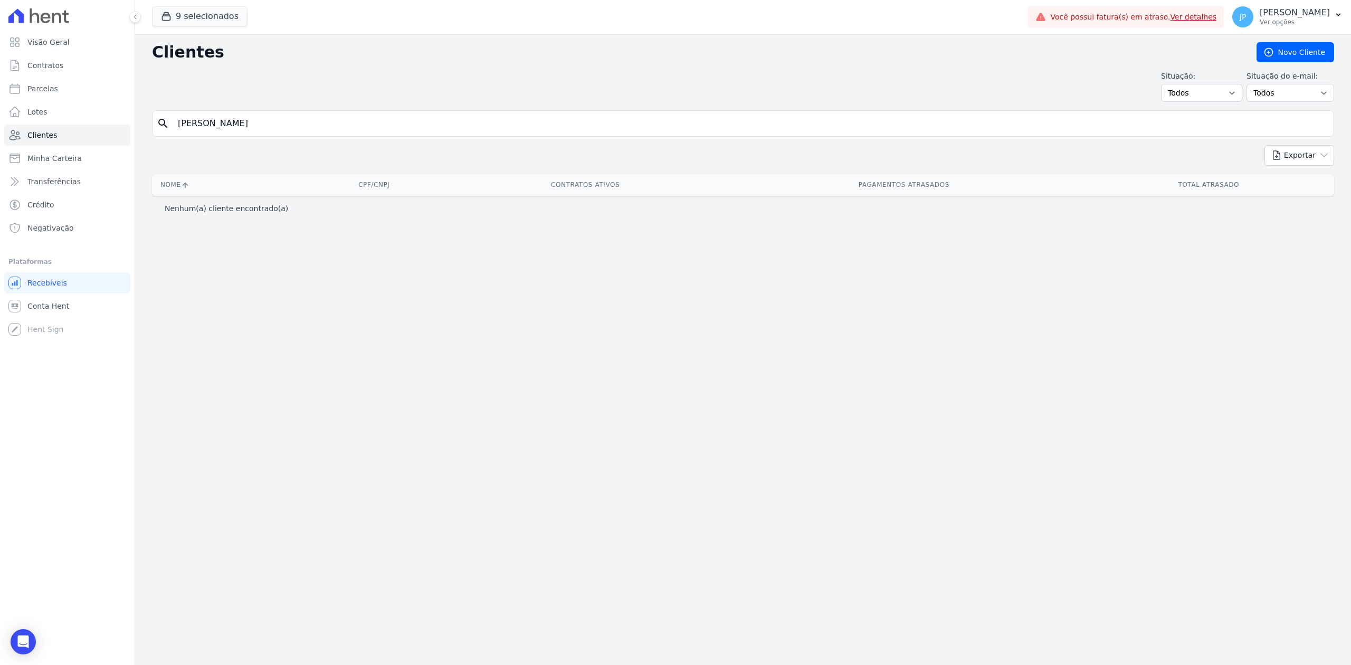
click at [315, 118] on input "[PERSON_NAME]" at bounding box center [751, 123] width 1158 height 21
type input "LIDIANE"
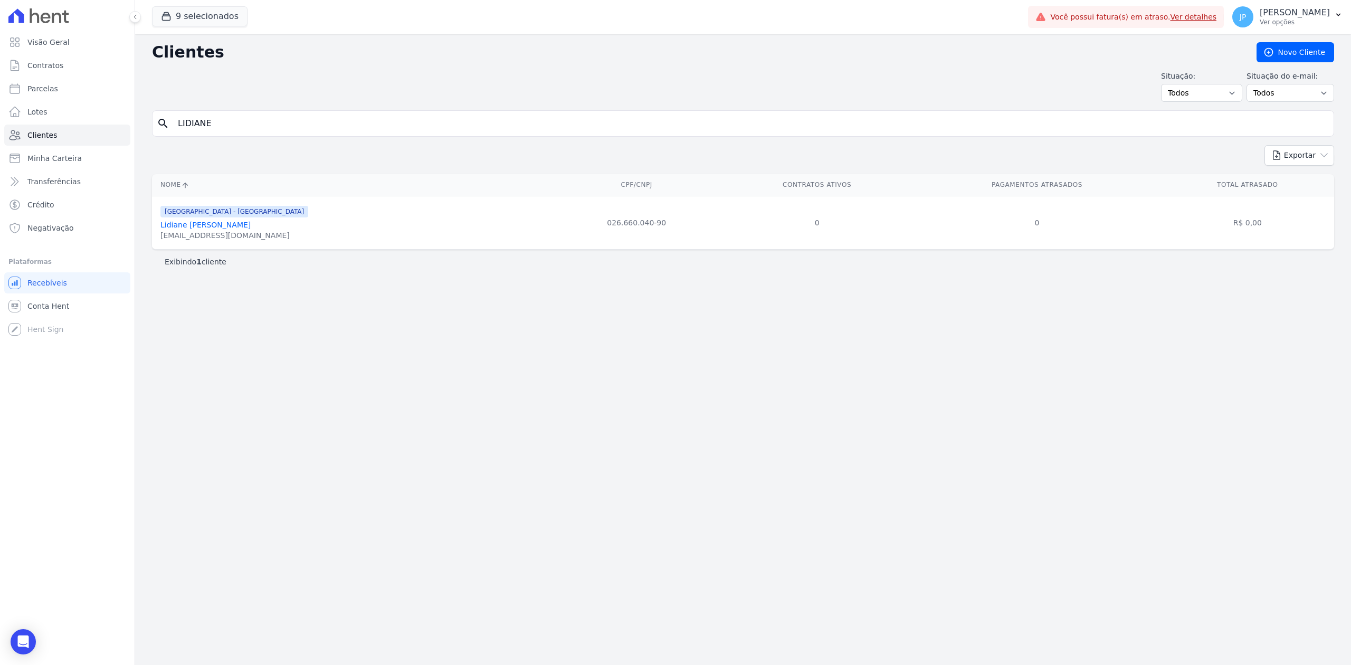
click at [222, 217] on span "[GEOGRAPHIC_DATA] - [GEOGRAPHIC_DATA]" at bounding box center [234, 212] width 148 height 12
click at [201, 226] on link "Lidiane [PERSON_NAME]" at bounding box center [205, 225] width 90 height 8
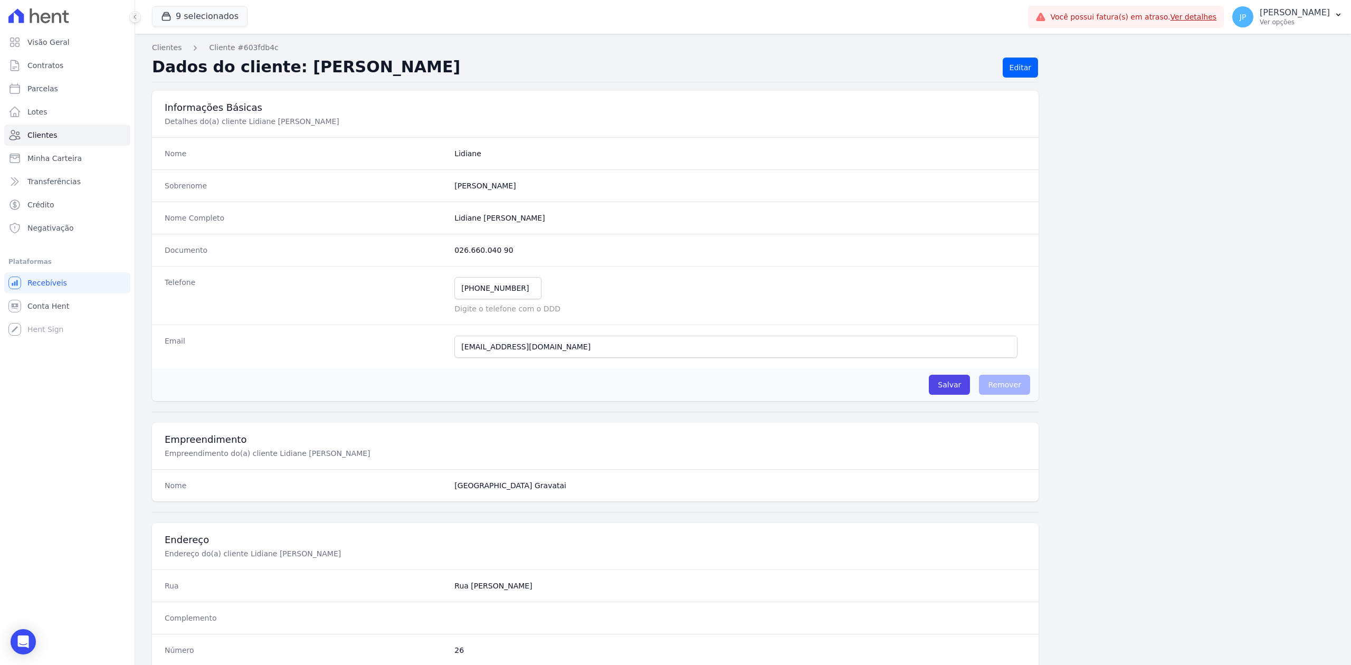
drag, startPoint x: 1340, startPoint y: 57, endPoint x: 1343, endPoint y: 138, distance: 81.4
click at [1343, 138] on main "Clientes Cliente #603fdb4c Dados do cliente: [PERSON_NAME] Editar Informações B…" at bounding box center [743, 349] width 1216 height 631
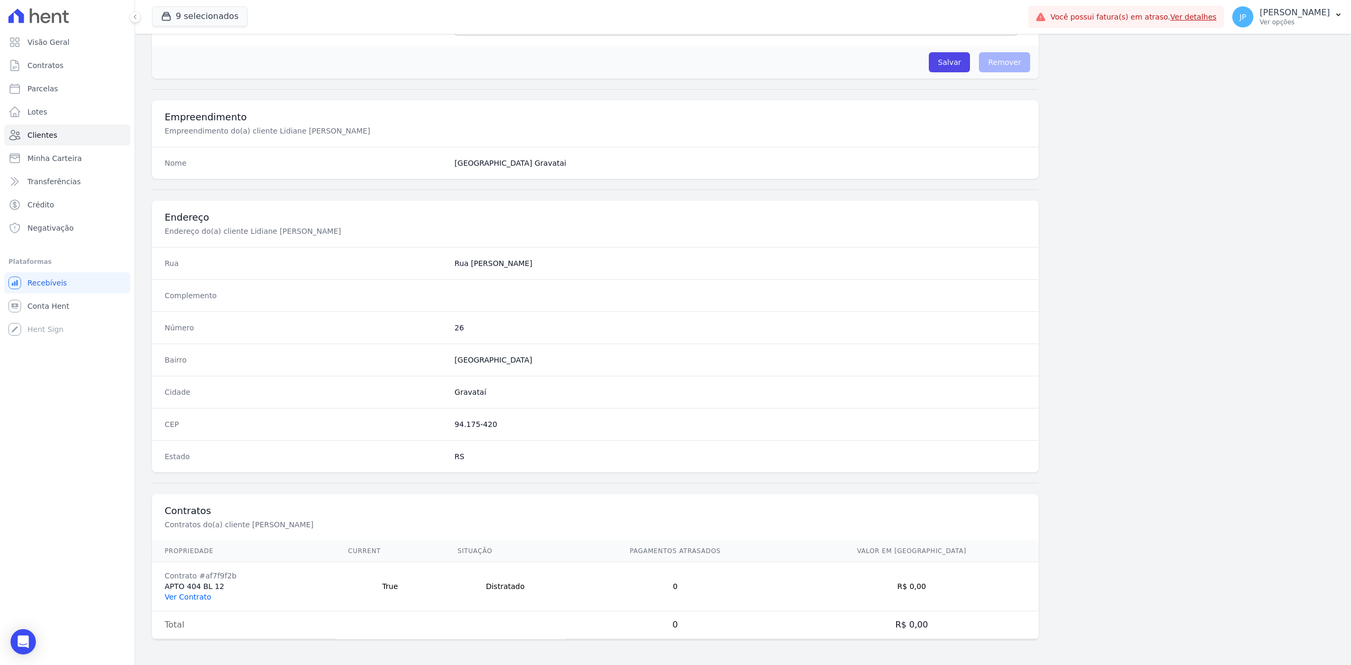
click at [186, 598] on link "Ver Contrato" at bounding box center [188, 597] width 46 height 8
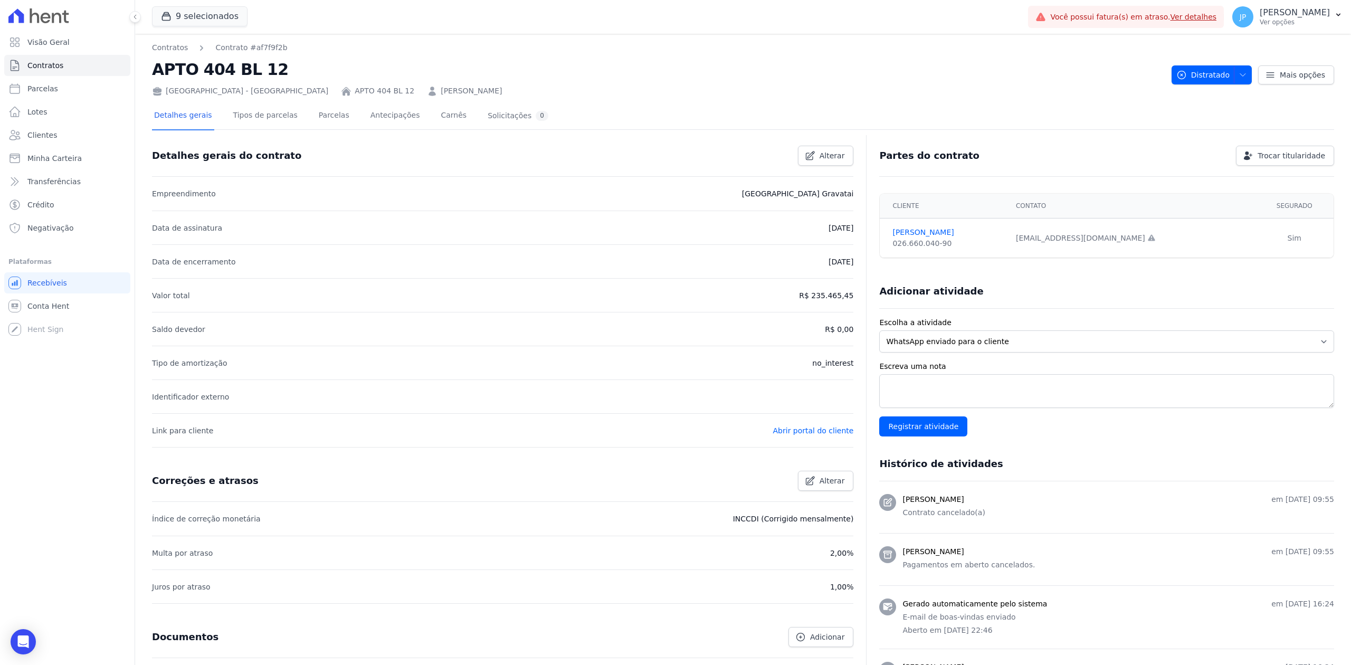
click at [186, 598] on li "Juros por atraso 1,00%" at bounding box center [503, 587] width 702 height 34
click at [317, 115] on link "Parcelas" at bounding box center [334, 116] width 35 height 28
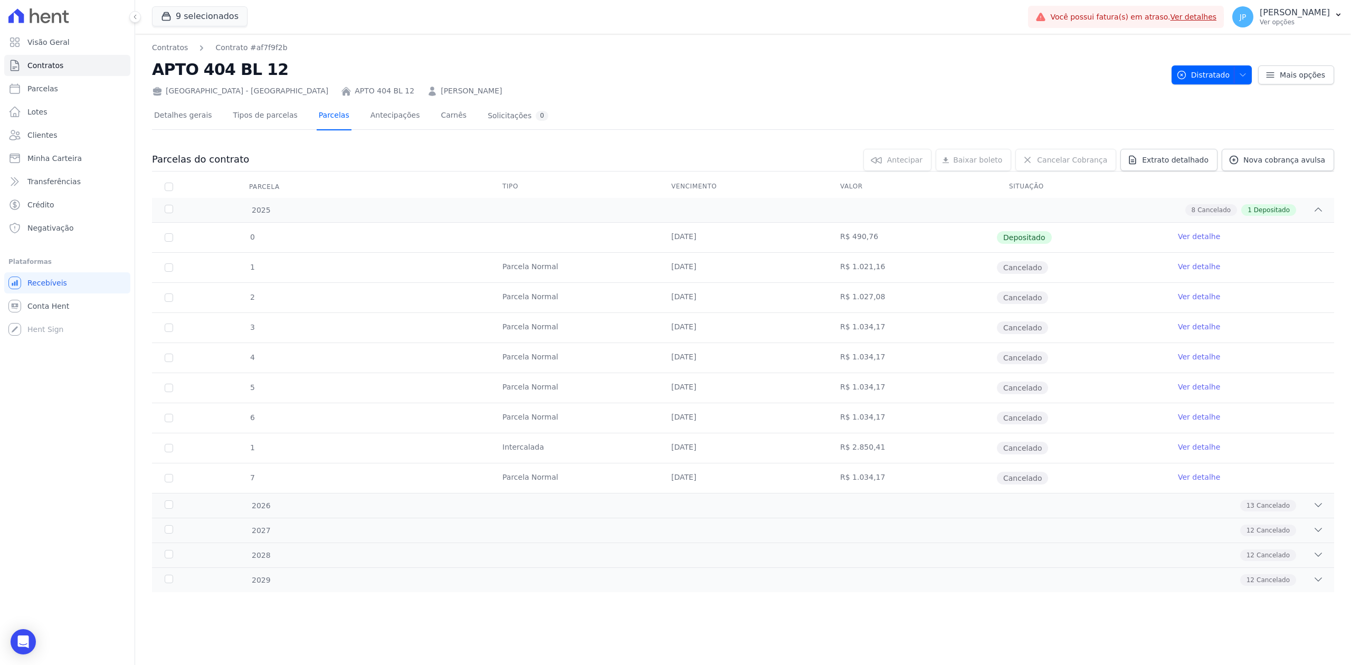
click at [317, 110] on link "Parcelas" at bounding box center [334, 116] width 35 height 28
